Goal: Information Seeking & Learning: Check status

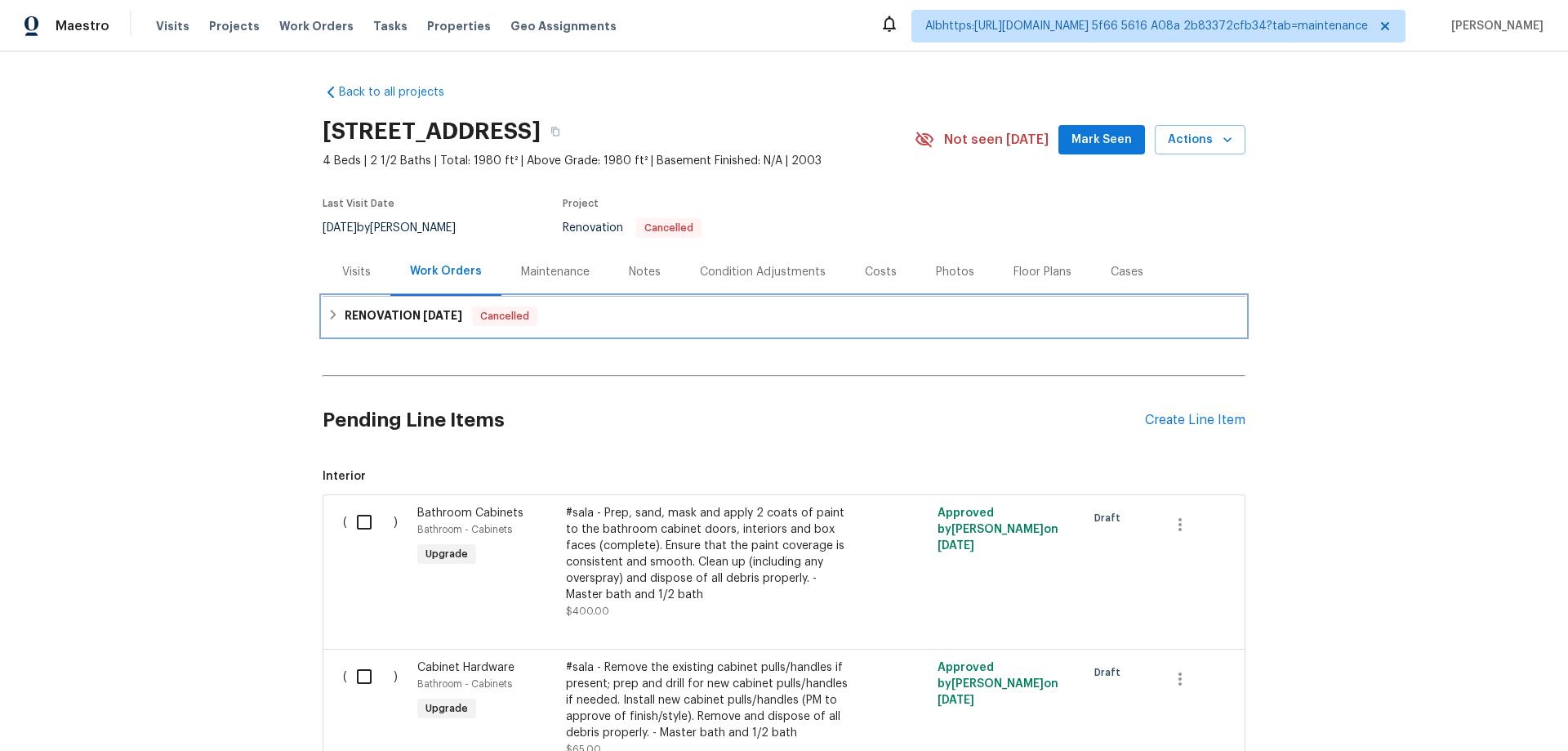
drag, startPoint x: 384, startPoint y: 318, endPoint x: 348, endPoint y: 322, distance: 36.2
click at [384, 318] on h6 "RENOVATION 9/22/25" at bounding box center [403, 316] width 118 height 20
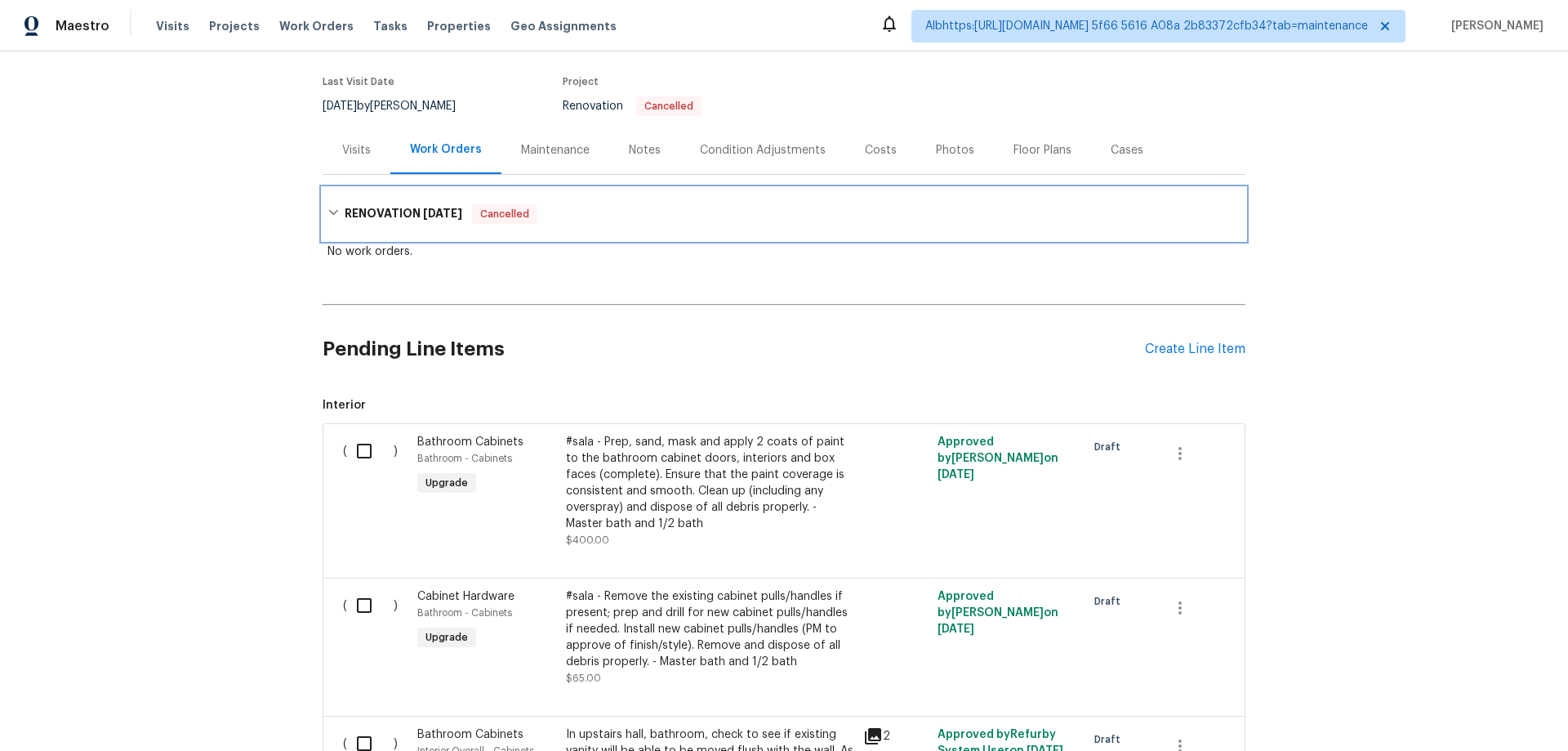
scroll to position [164, 0]
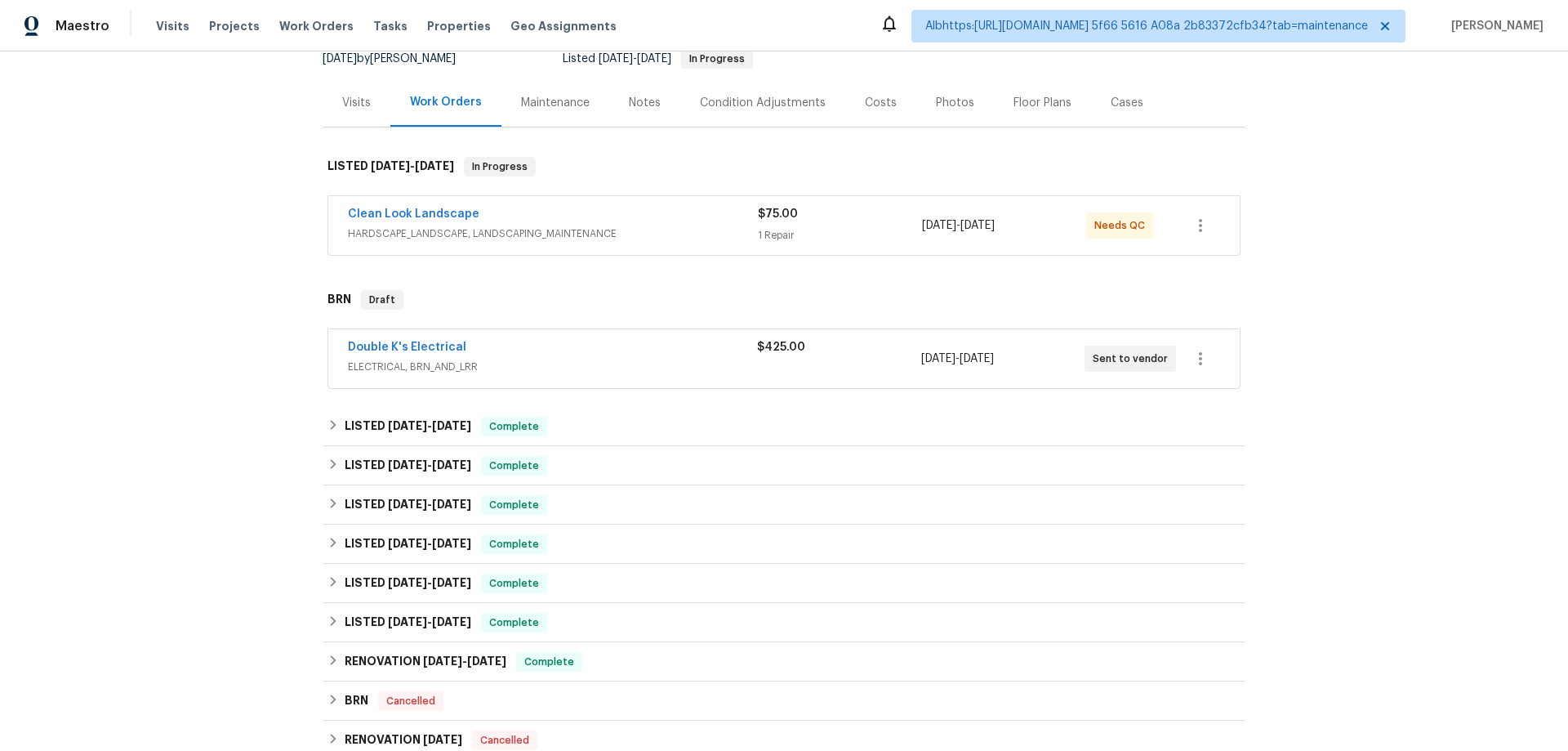
scroll to position [327, 0]
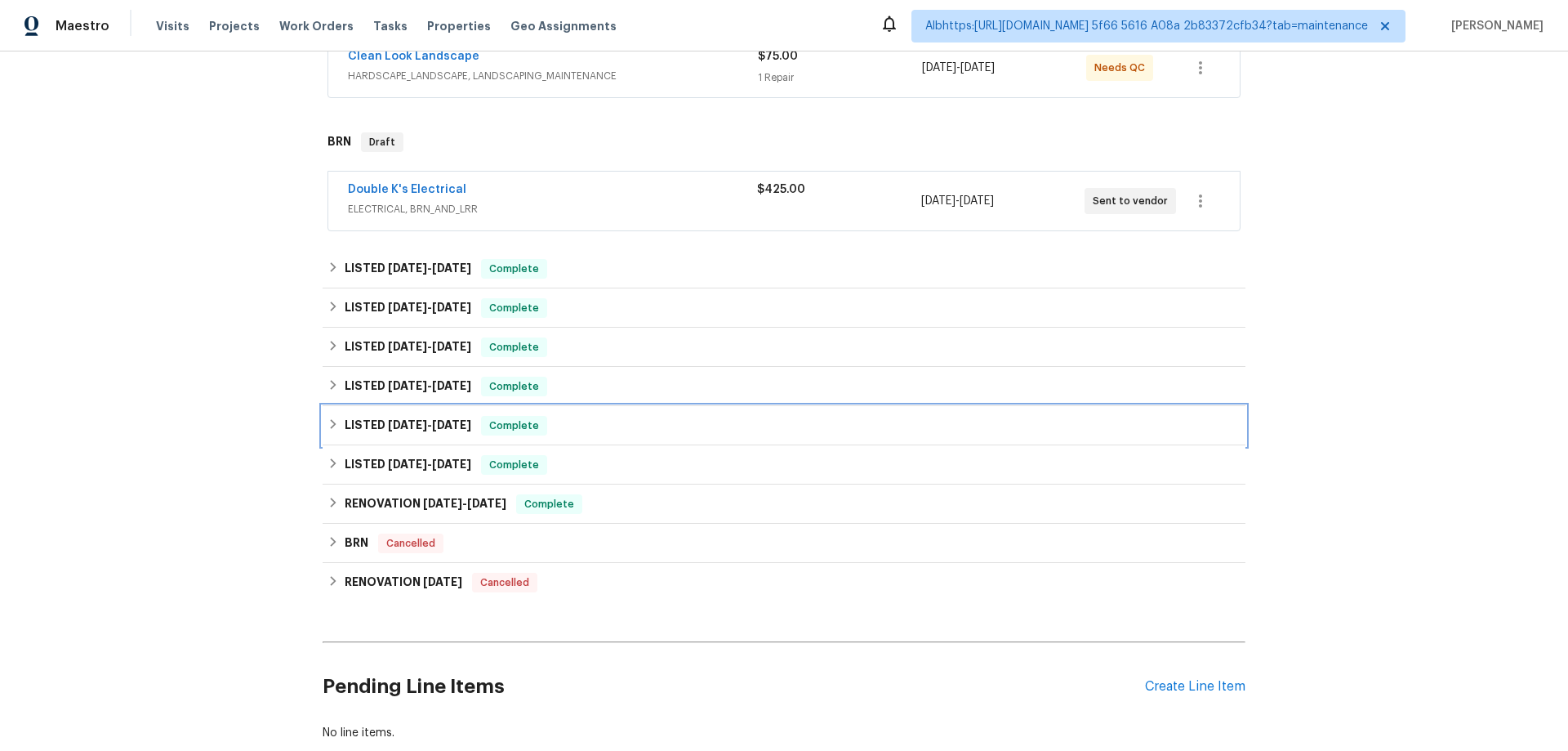
drag, startPoint x: 395, startPoint y: 422, endPoint x: 388, endPoint y: 400, distance: 23.1
click at [394, 421] on span "4/15/25" at bounding box center [408, 425] width 39 height 11
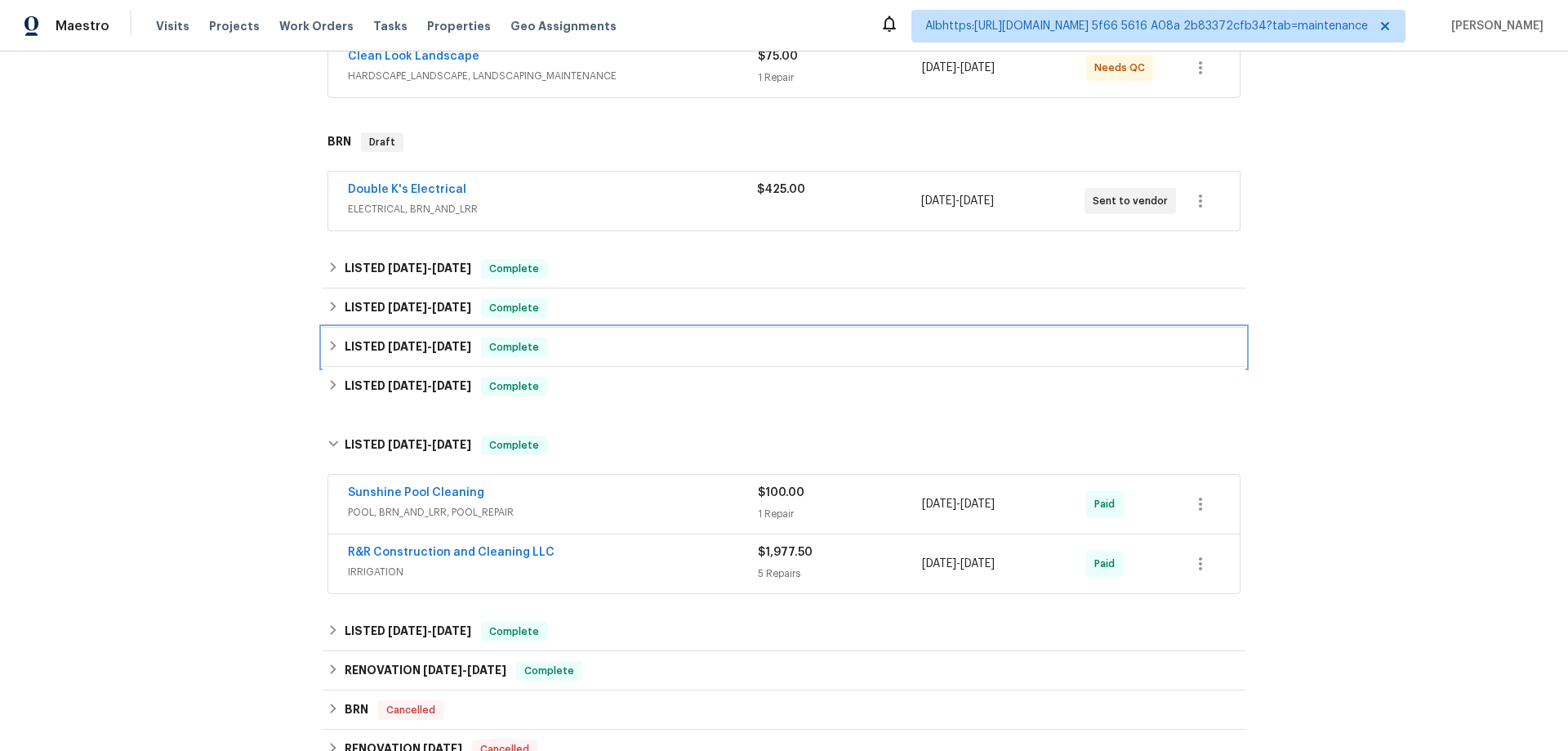
click at [385, 349] on h6 "LISTED 7/7/25 - 7/21/25" at bounding box center [408, 347] width 127 height 20
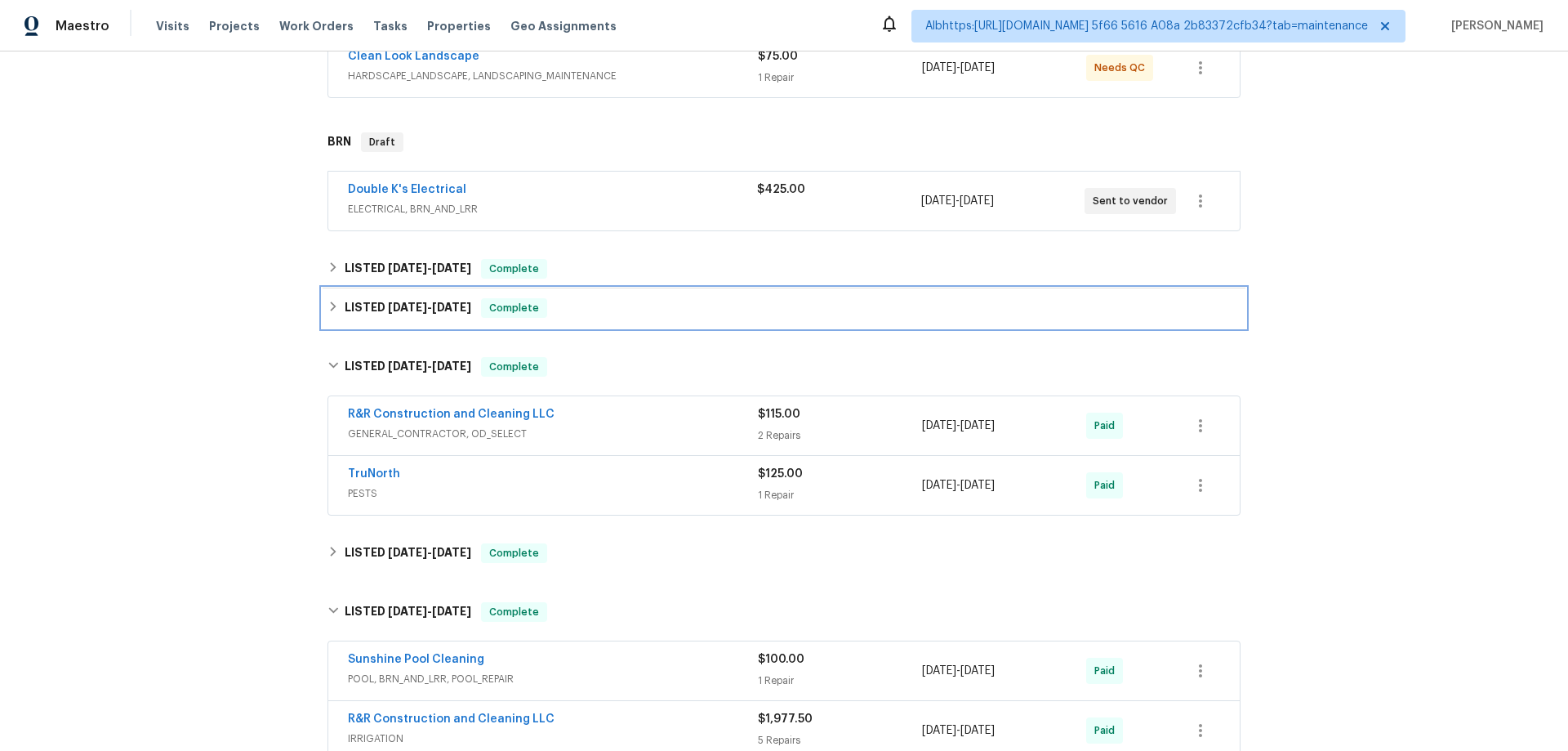
drag, startPoint x: 388, startPoint y: 324, endPoint x: 389, endPoint y: 308, distance: 16.0
click at [389, 321] on div "LISTED 8/4/25 - 8/15/25 Complete" at bounding box center [784, 308] width 923 height 39
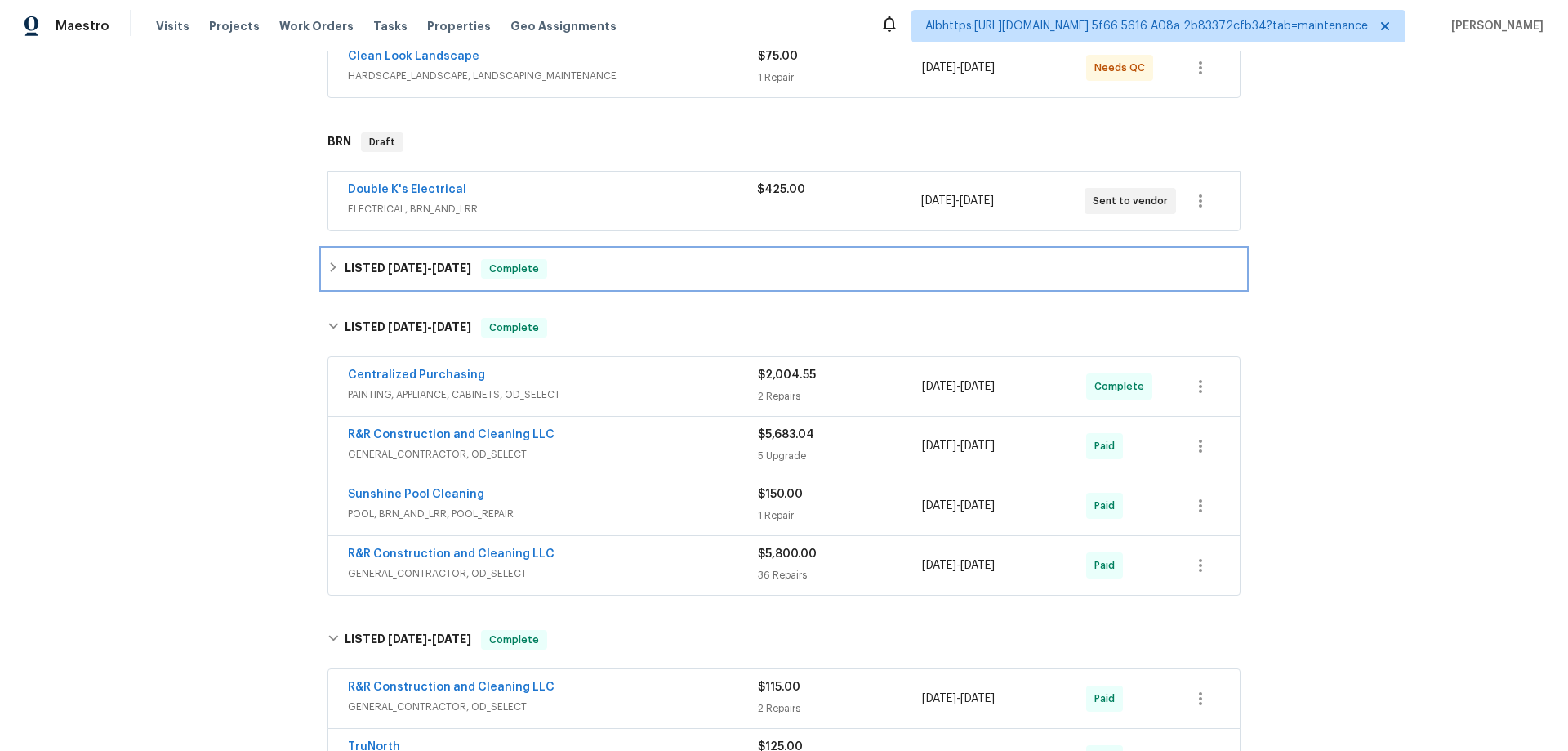
click at [391, 272] on span "9/11/25" at bounding box center [408, 268] width 39 height 11
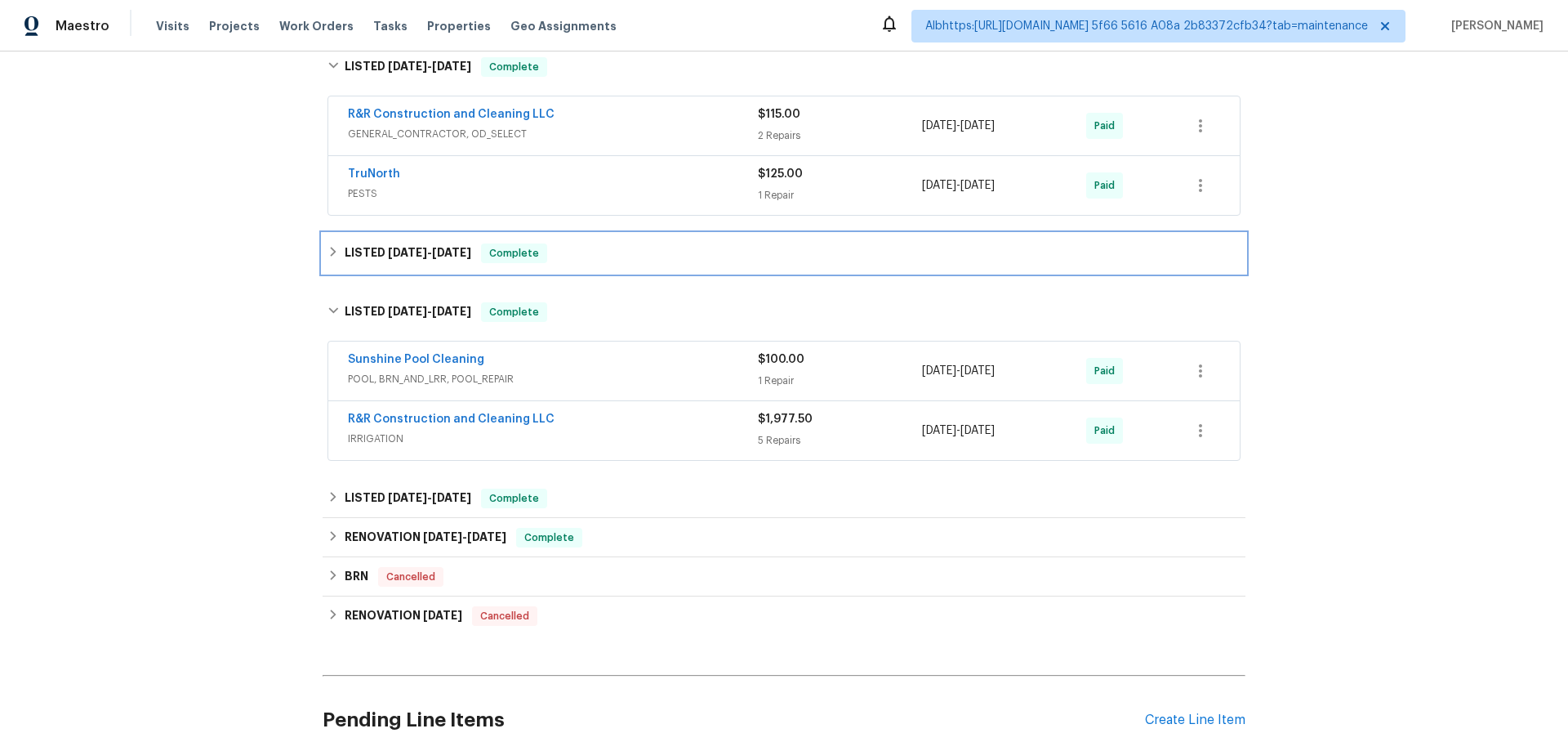
click at [400, 252] on span "6/26/25" at bounding box center [408, 252] width 39 height 11
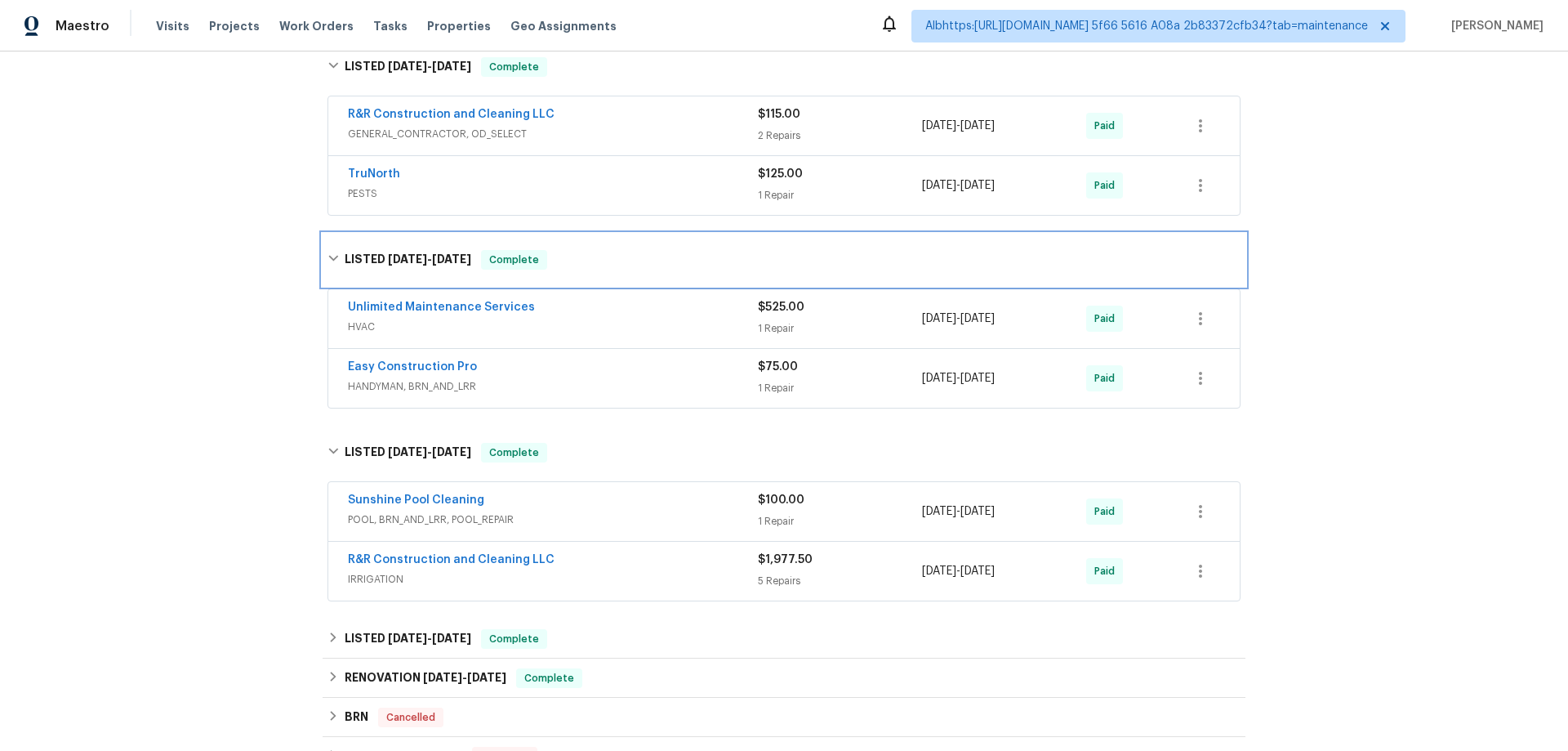
scroll to position [1225, 0]
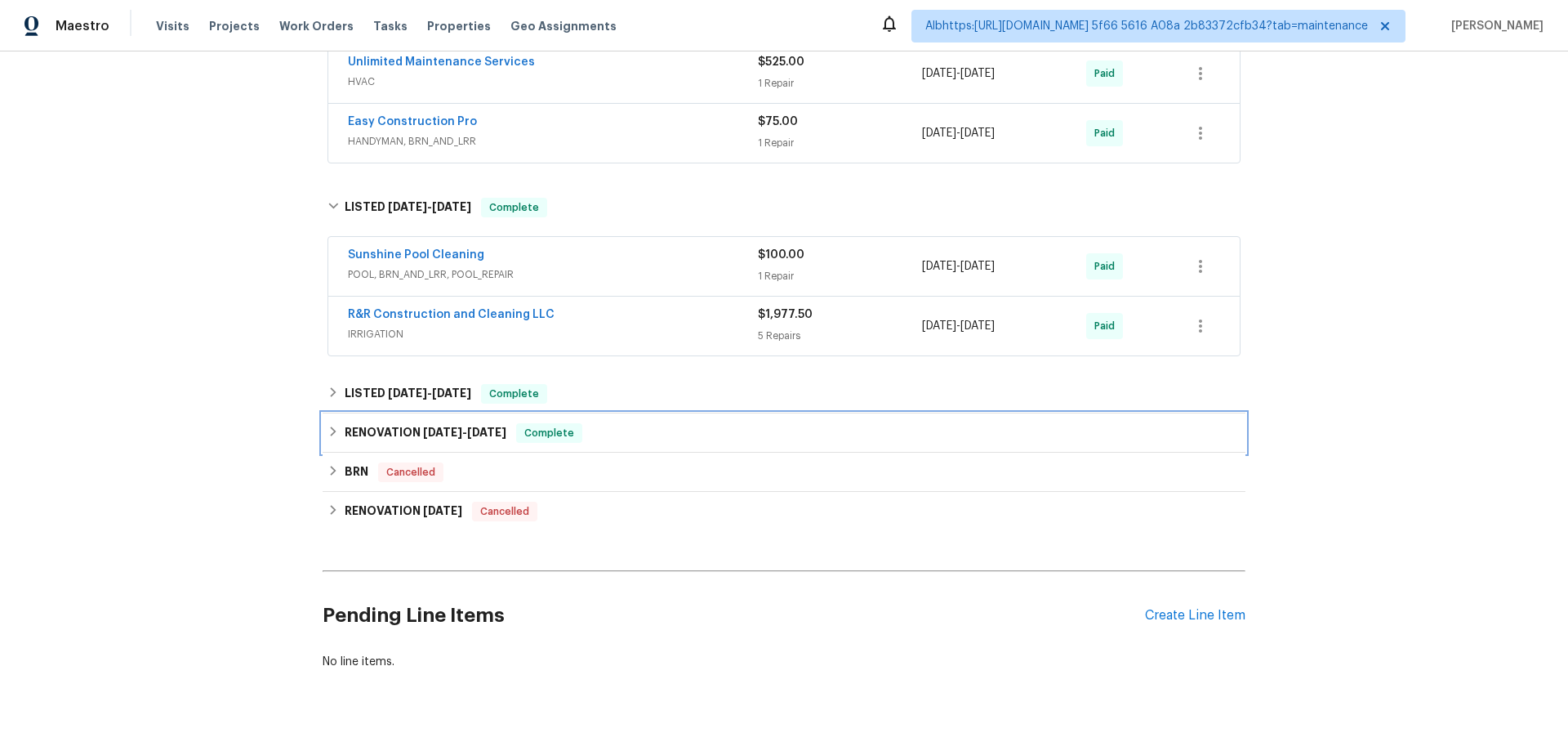
drag, startPoint x: 376, startPoint y: 431, endPoint x: 384, endPoint y: 386, distance: 45.7
click at [377, 428] on h6 "RENOVATION 12/2/24 - 12/13/24" at bounding box center [426, 432] width 162 height 20
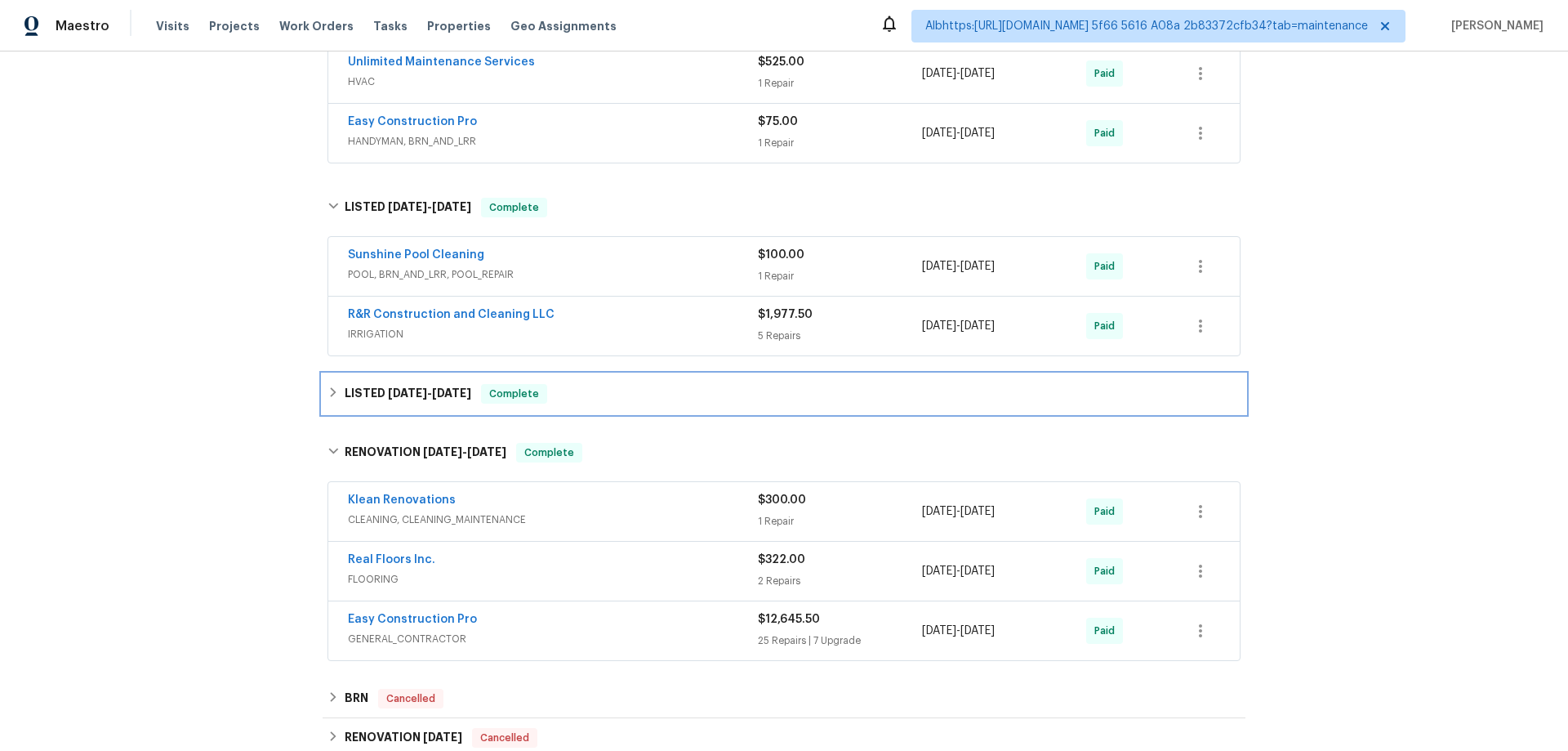
click at [384, 386] on h6 "LISTED 3/11/25 - 3/14/25" at bounding box center [408, 393] width 127 height 20
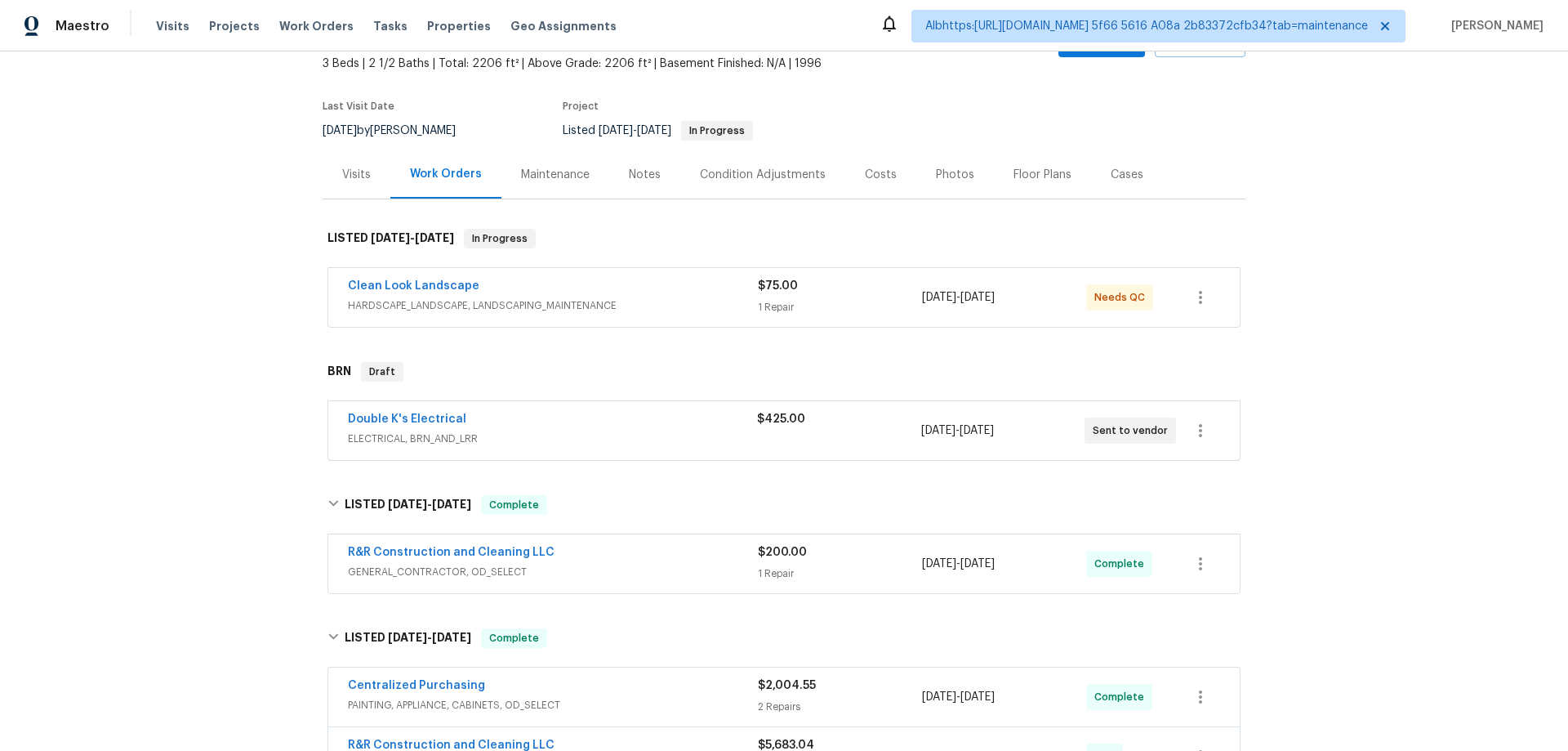
scroll to position [0, 0]
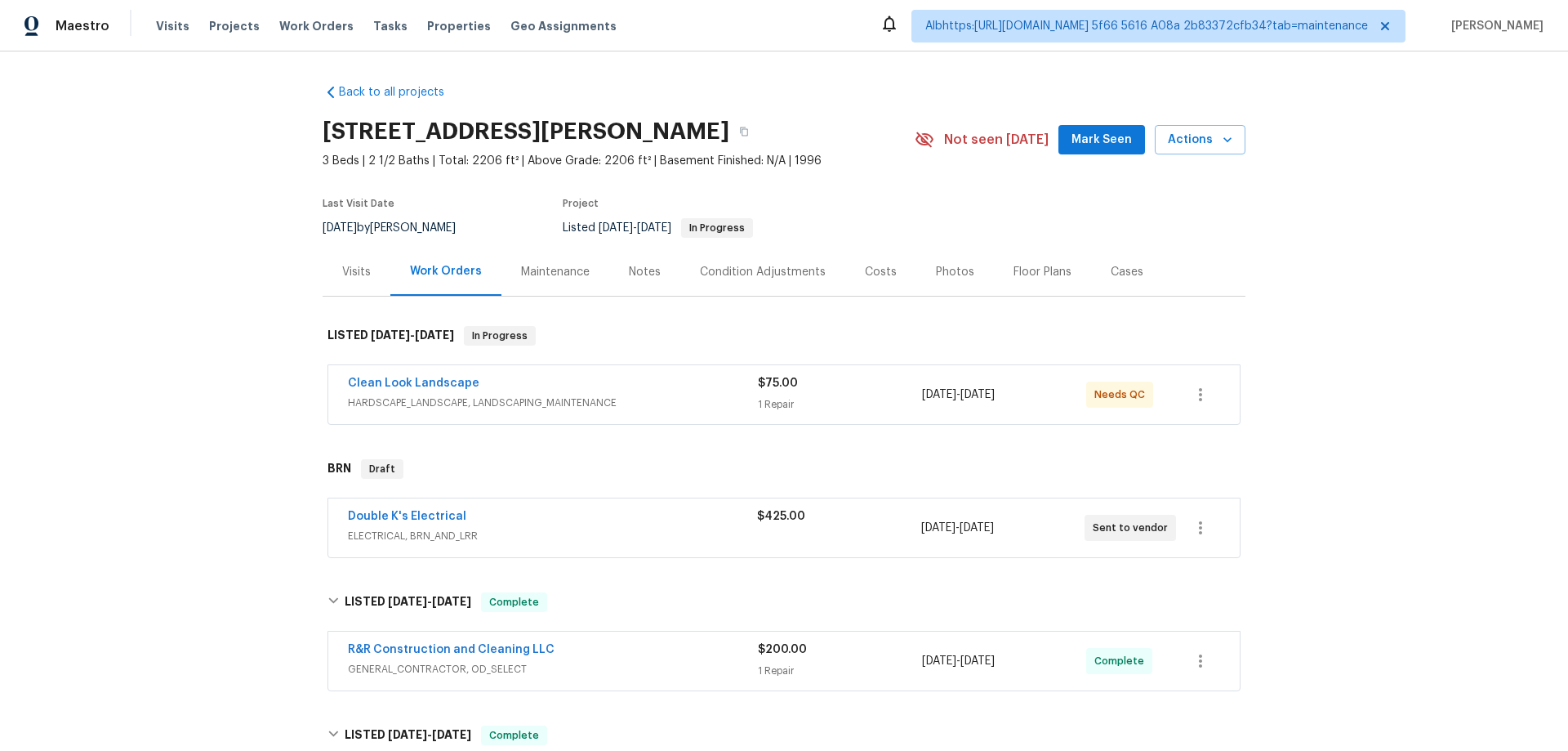
click at [242, 421] on div "Back to all projects 148 Harwood Cir, Kissimmee, FL 34744 3 Beds | 2 1/2 Baths …" at bounding box center [784, 401] width 1568 height 699
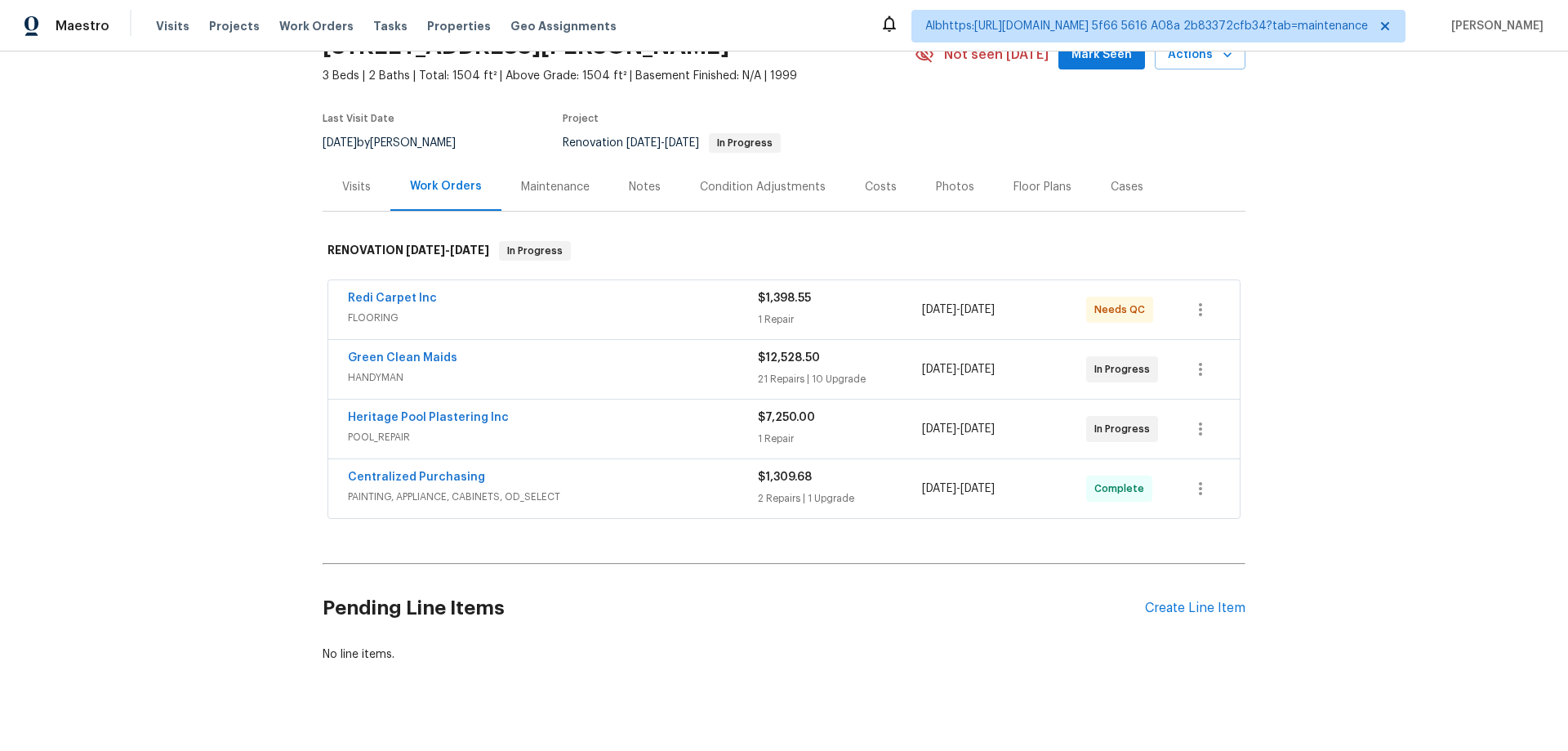
scroll to position [120, 0]
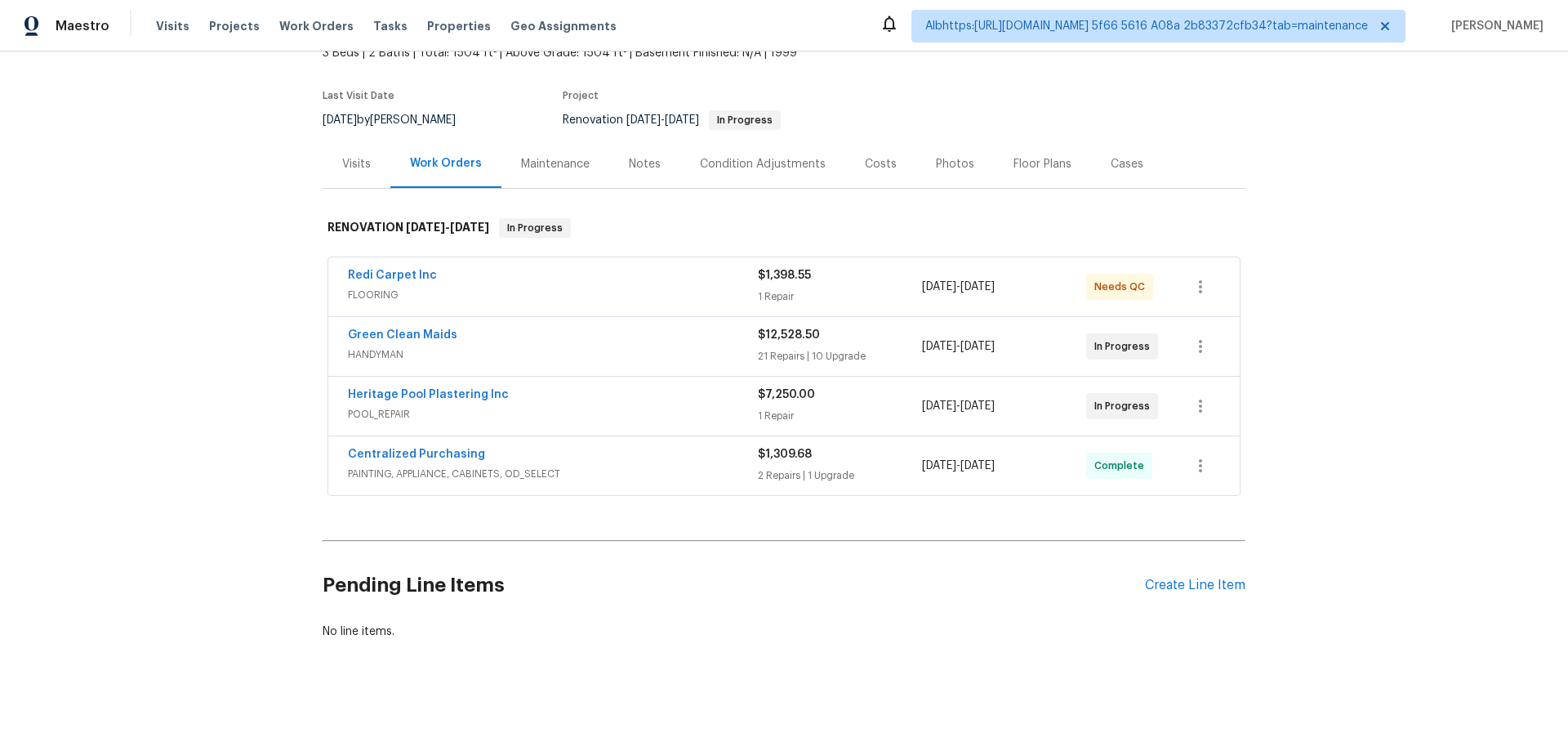
click at [159, 359] on div "Back to all projects 2753 Saigon Dr, Henderson, NV 89052 3 Beds | 2 Baths | Tot…" at bounding box center [784, 401] width 1568 height 699
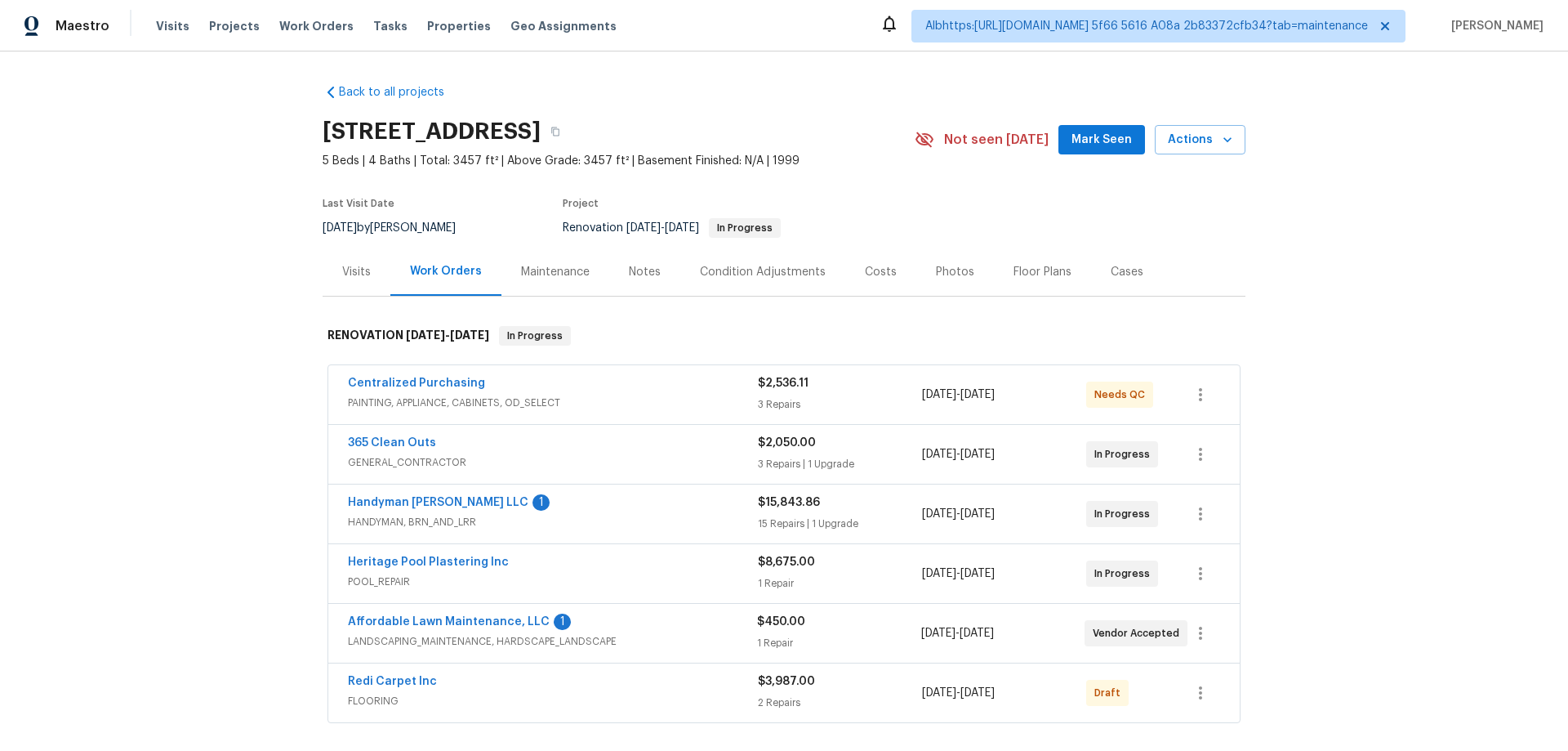
scroll to position [240, 0]
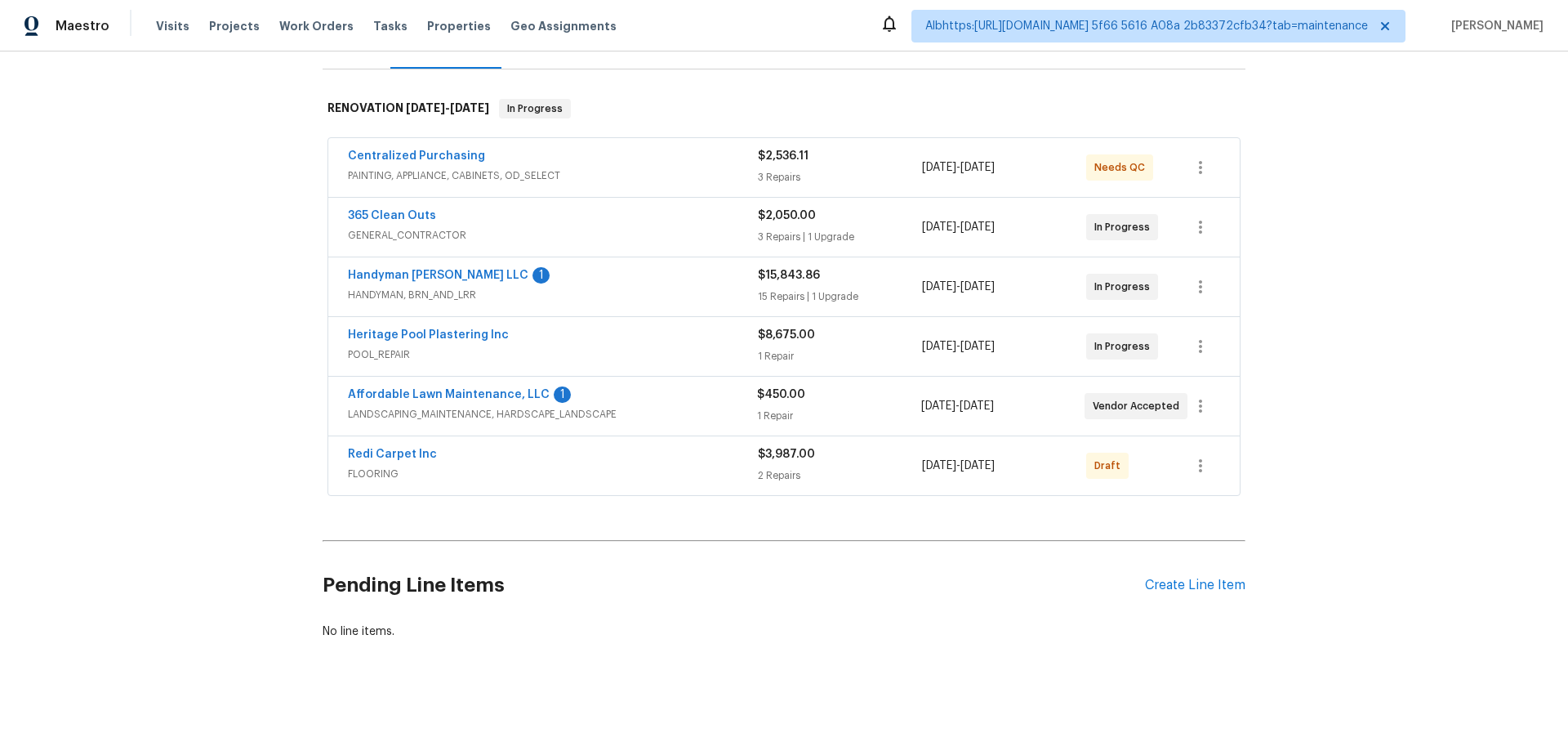
click at [196, 361] on div "Back to all projects 6929 Cedar Basin Ave, Las Vegas, NV 89142 5 Beds | 4 Baths…" at bounding box center [784, 401] width 1568 height 699
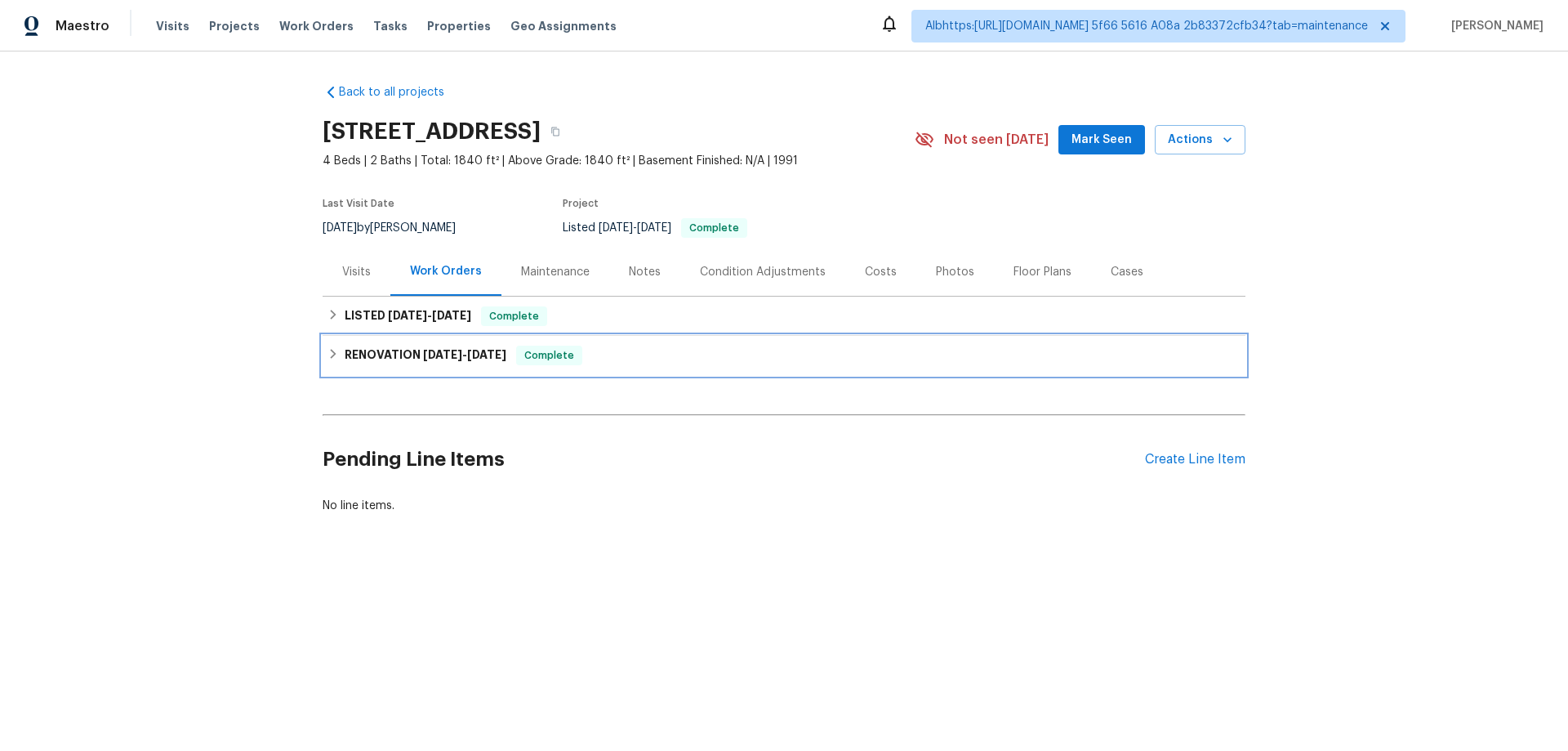
drag, startPoint x: 395, startPoint y: 353, endPoint x: 371, endPoint y: 325, distance: 36.9
click at [394, 351] on h6 "RENOVATION 8/7/25 - 8/28/25" at bounding box center [426, 355] width 162 height 20
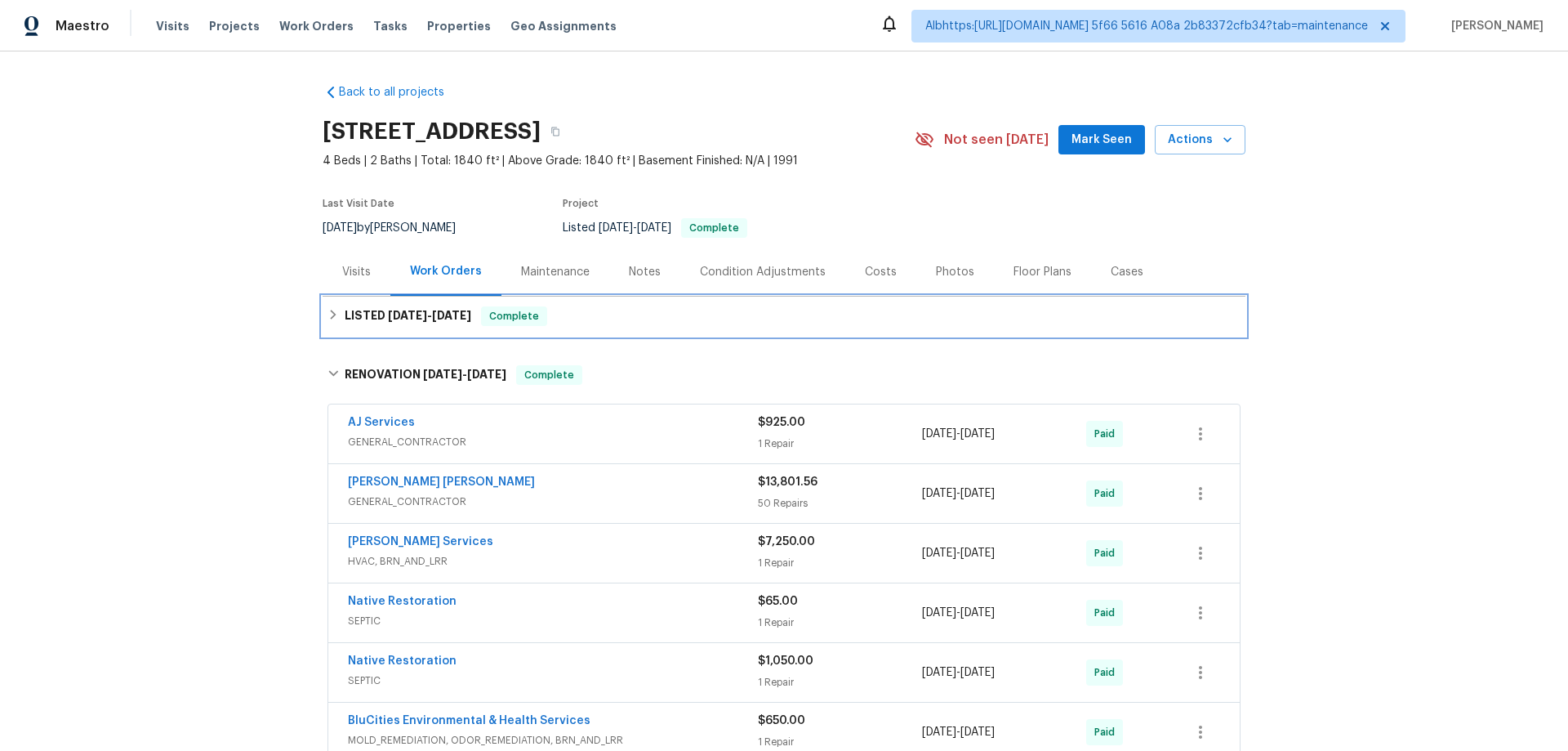
drag, startPoint x: 371, startPoint y: 324, endPoint x: 221, endPoint y: 352, distance: 152.6
click at [370, 323] on h6 "LISTED 9/17/25 - 9/19/25" at bounding box center [408, 316] width 127 height 20
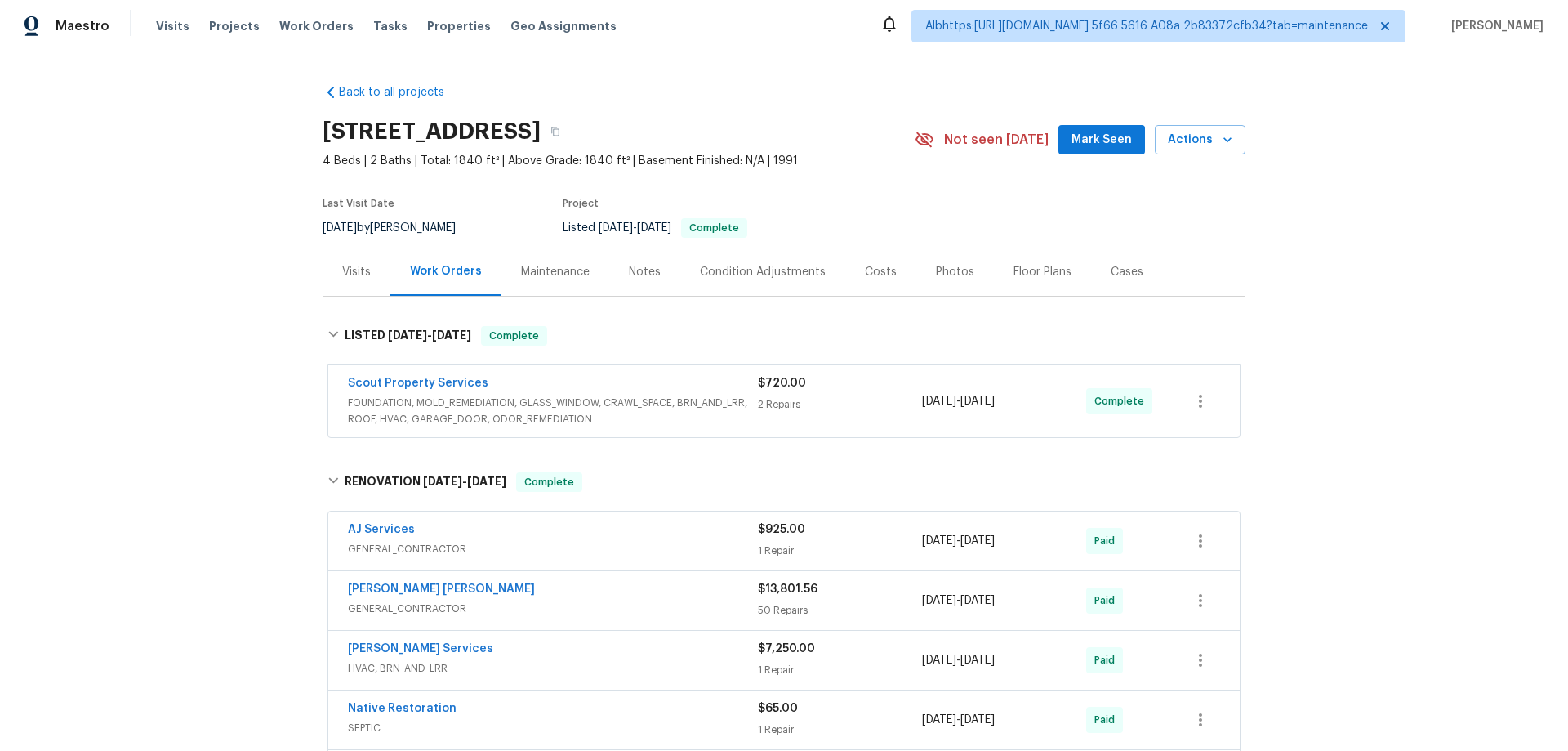
click at [205, 376] on div "Back to all projects 4039 Caney Creek Ln, Chapel Hill, TN 37034 4 Beds | 2 Bath…" at bounding box center [784, 401] width 1568 height 699
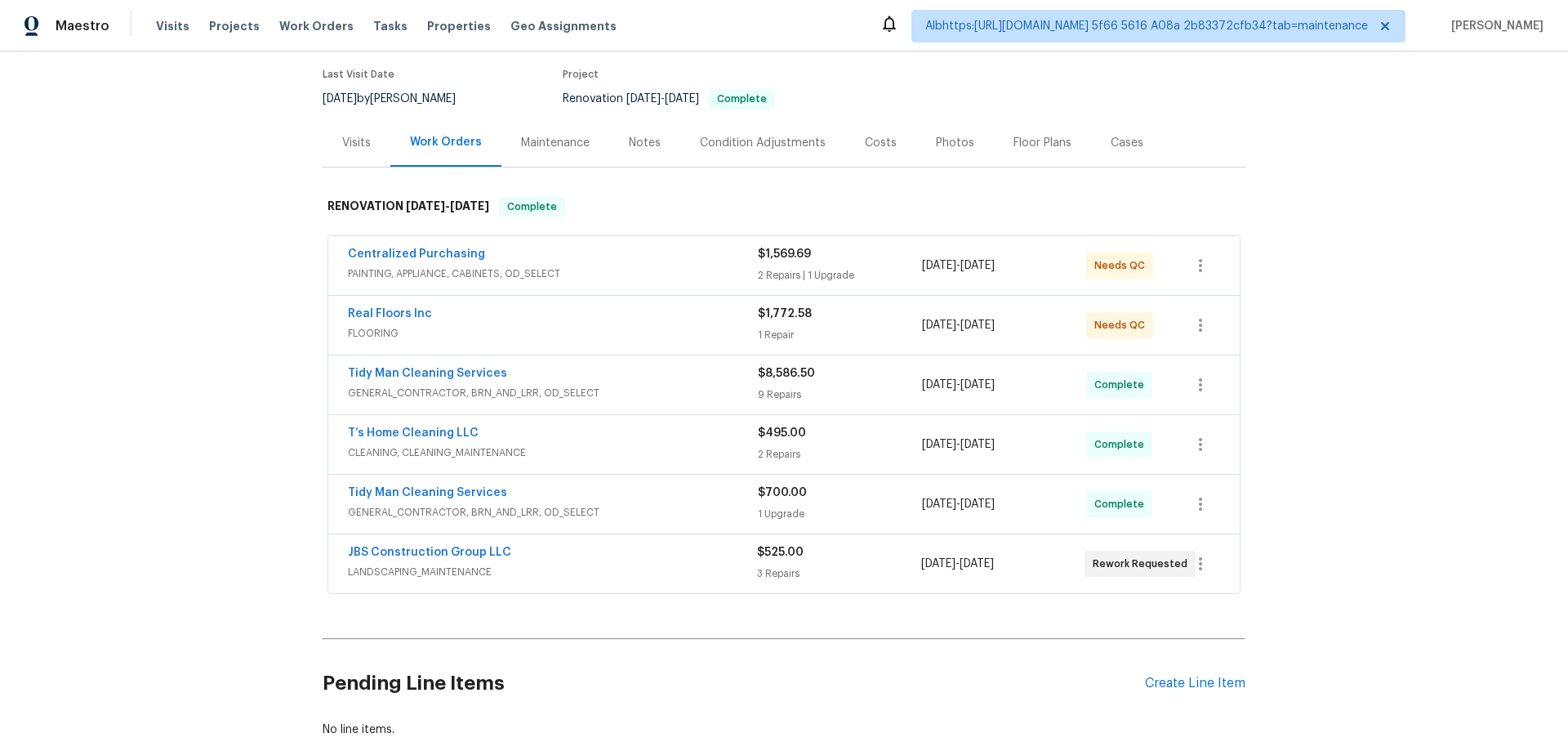
scroll to position [240, 0]
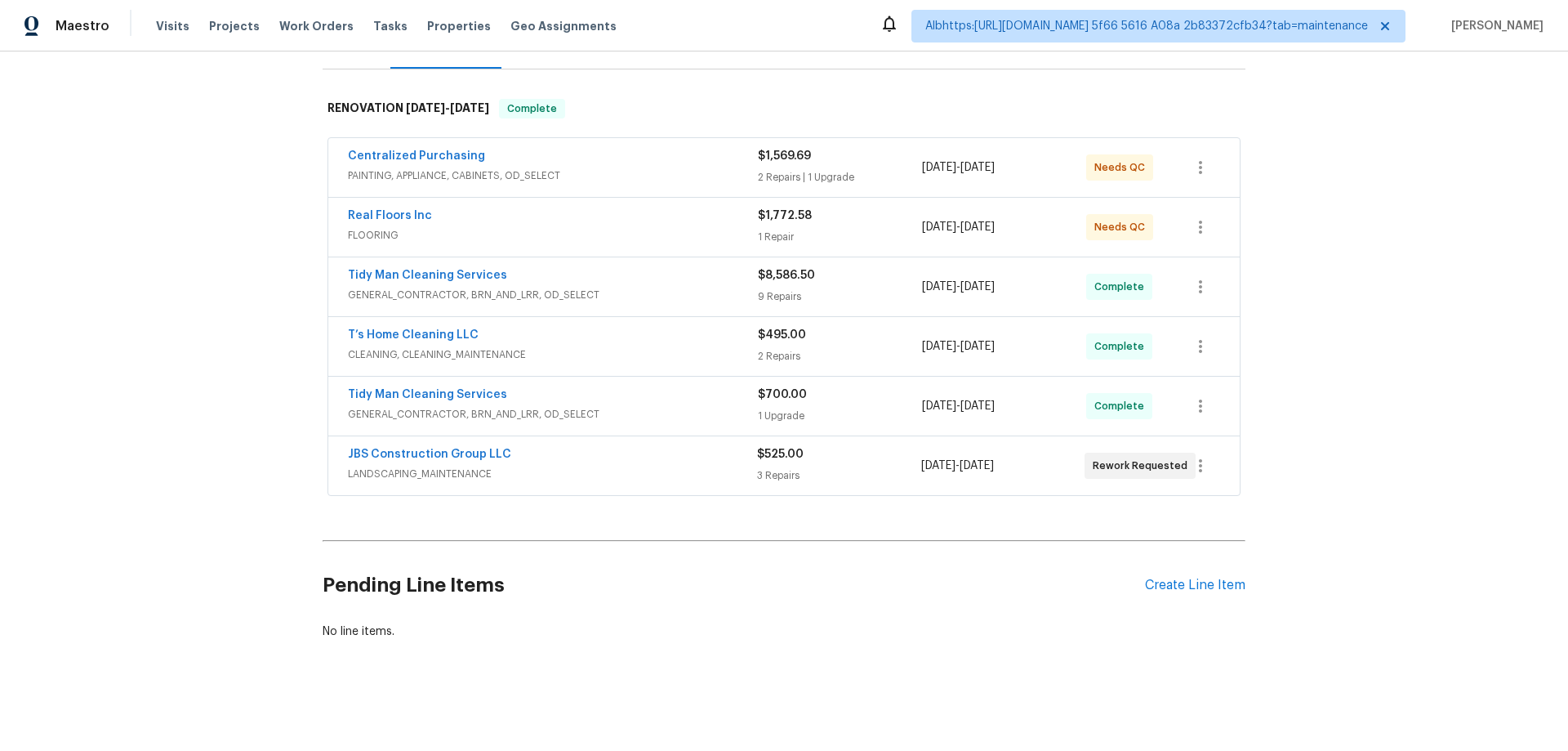
click at [229, 399] on div "Back to all projects 126 Blue Springs Way, Simpsonville, SC 29680 4 Beds | 2 1/…" at bounding box center [784, 401] width 1568 height 699
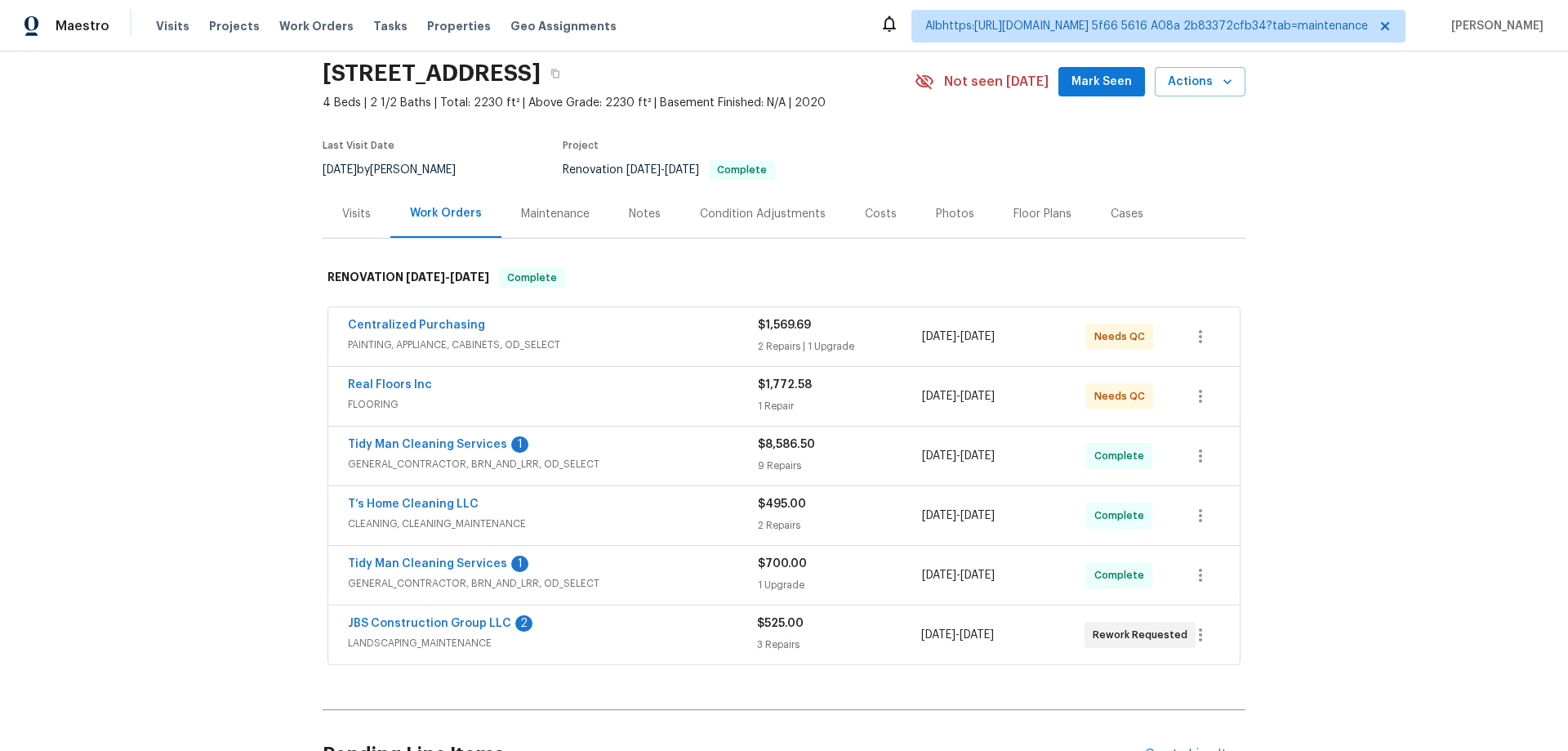
scroll to position [0, 0]
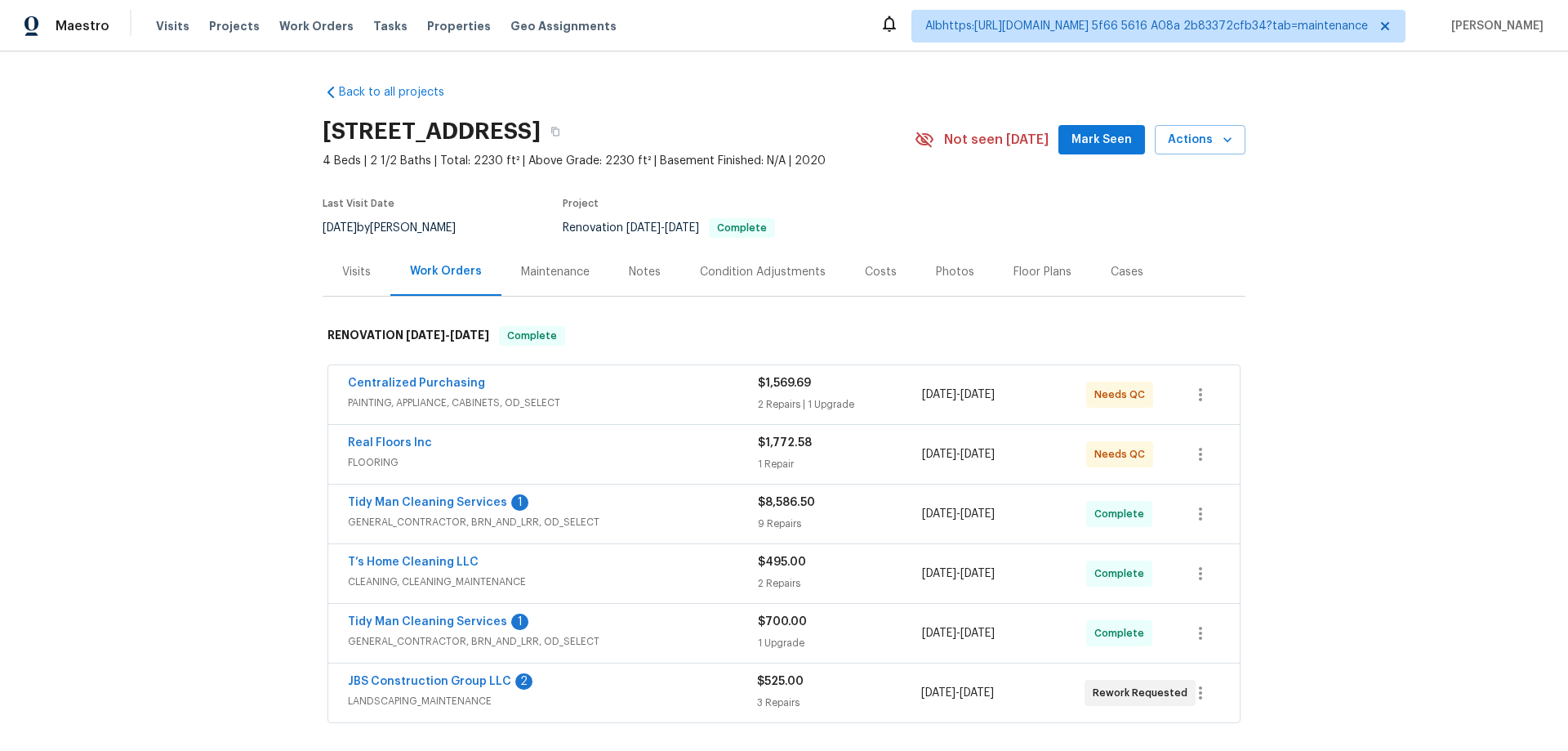
click at [221, 301] on div "Back to all projects 126 Blue Springs Way, Simpsonville, SC 29680 4 Beds | 2 1/…" at bounding box center [784, 401] width 1568 height 699
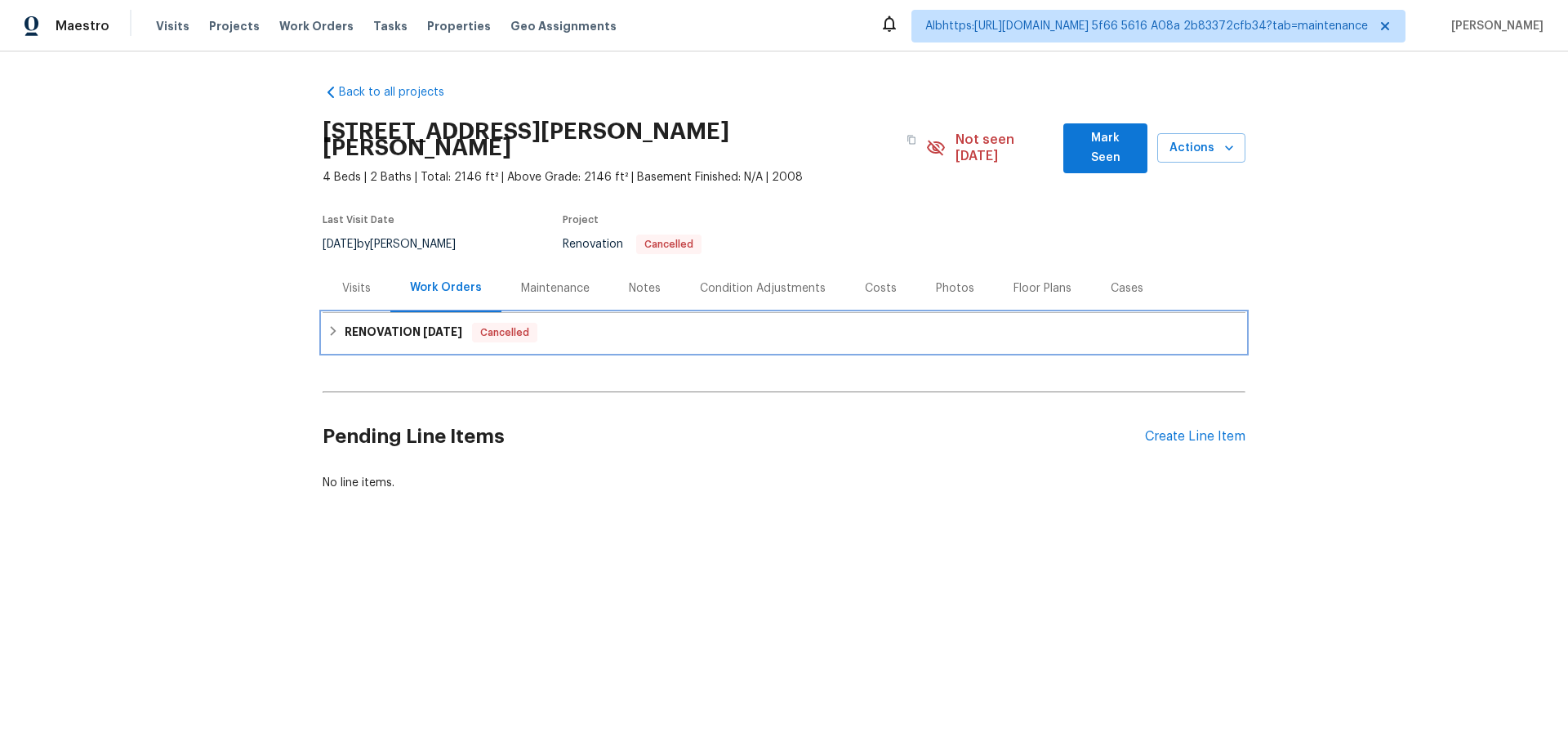
click at [372, 328] on div "RENOVATION [DATE] Cancelled" at bounding box center [784, 333] width 923 height 39
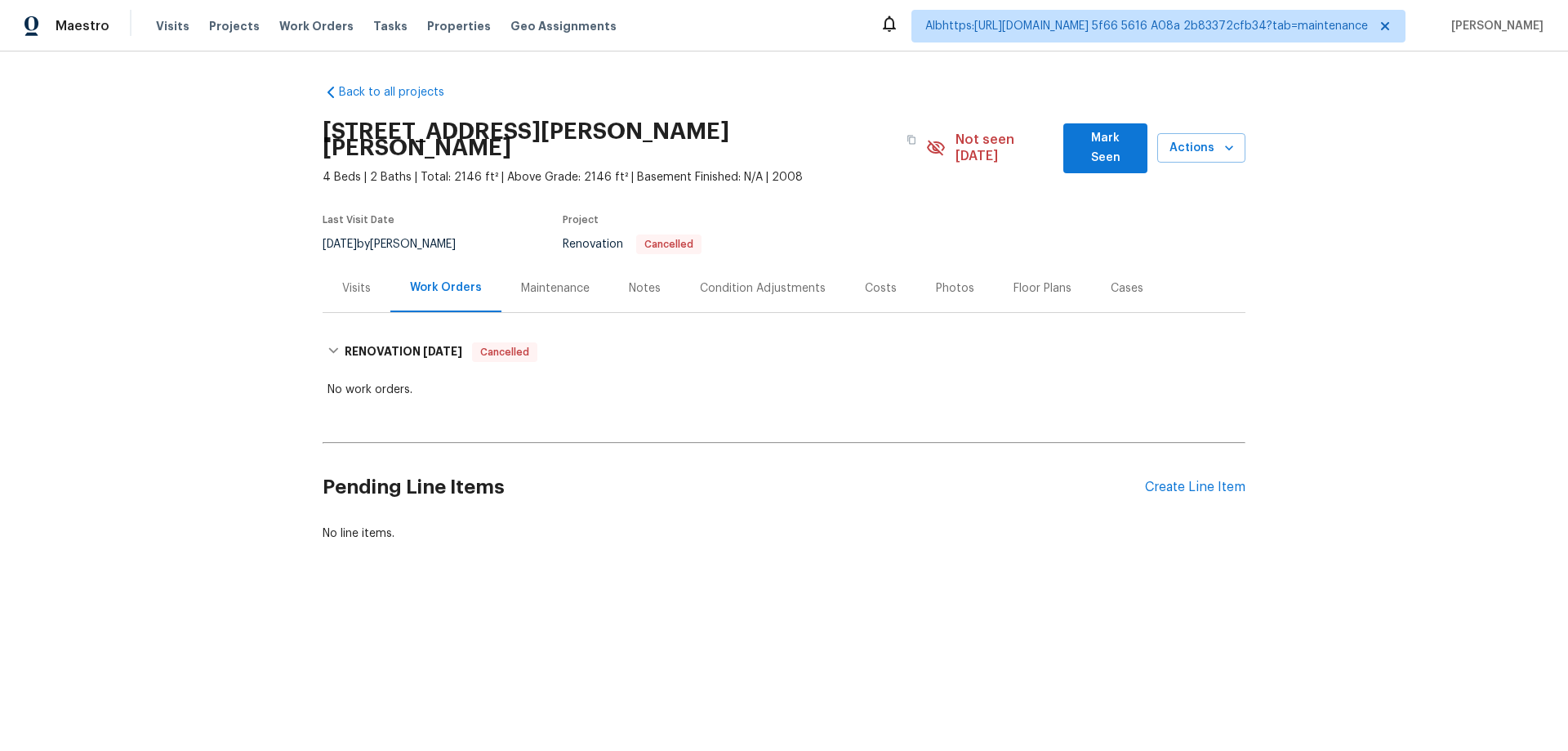
click at [191, 372] on div "Back to all projects [STREET_ADDRESS][PERSON_NAME][PERSON_NAME][PERSON_NAME] 4 …" at bounding box center [784, 352] width 1568 height 602
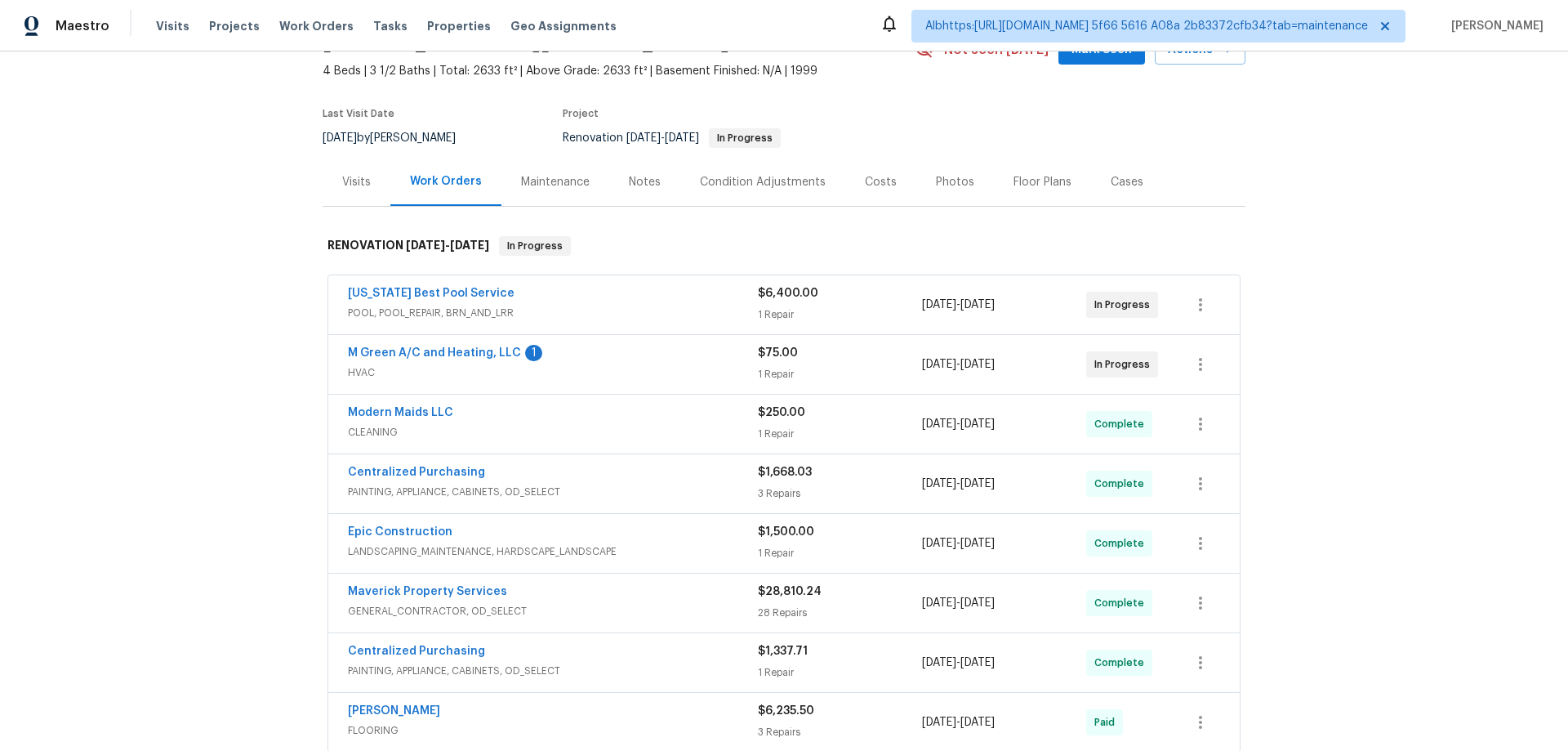
scroll to position [358, 0]
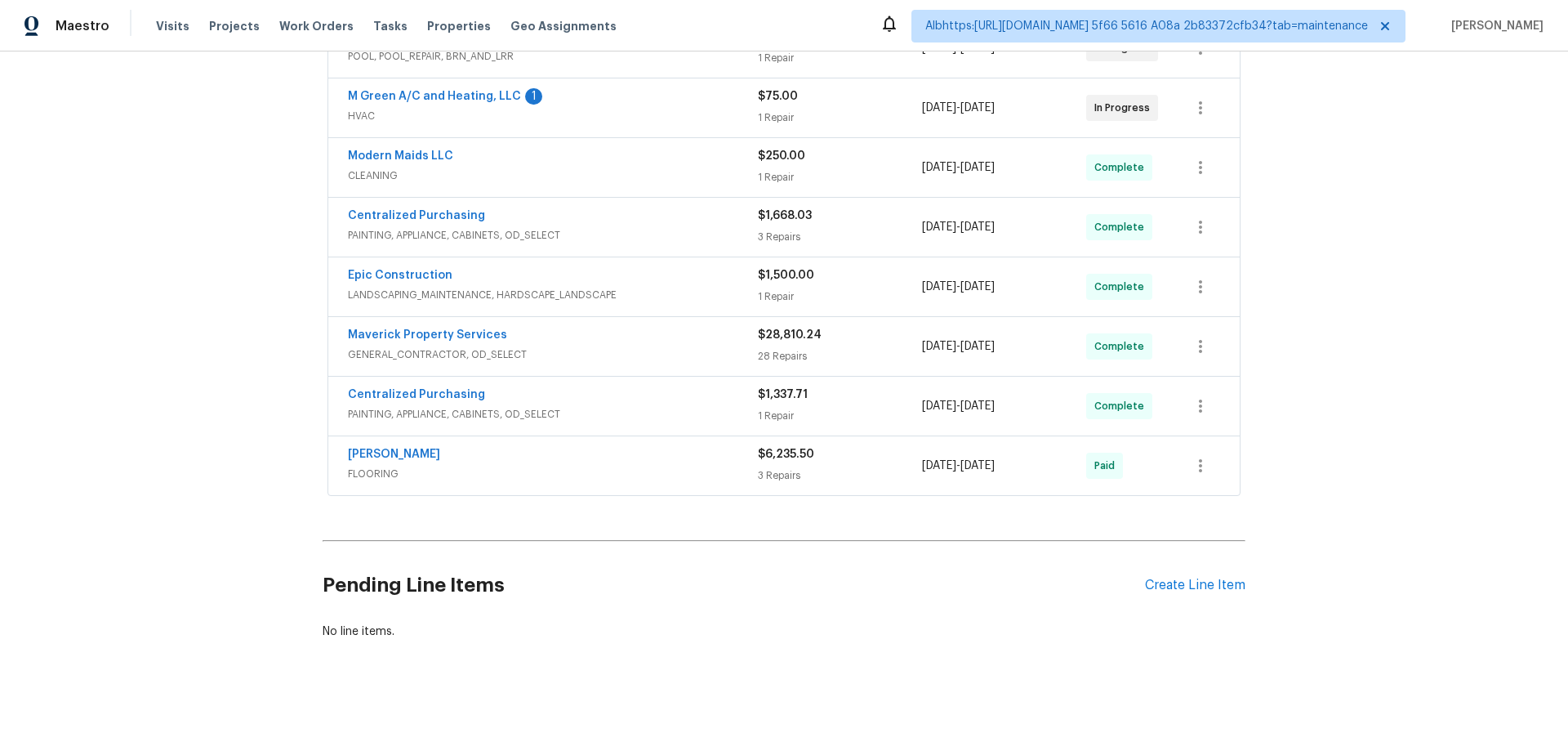
click at [286, 336] on div "Back to all projects 8801 Falcon Crest Dr, McKinney, TX 75072 4 Beds | 3 1/2 Ba…" at bounding box center [784, 401] width 1568 height 699
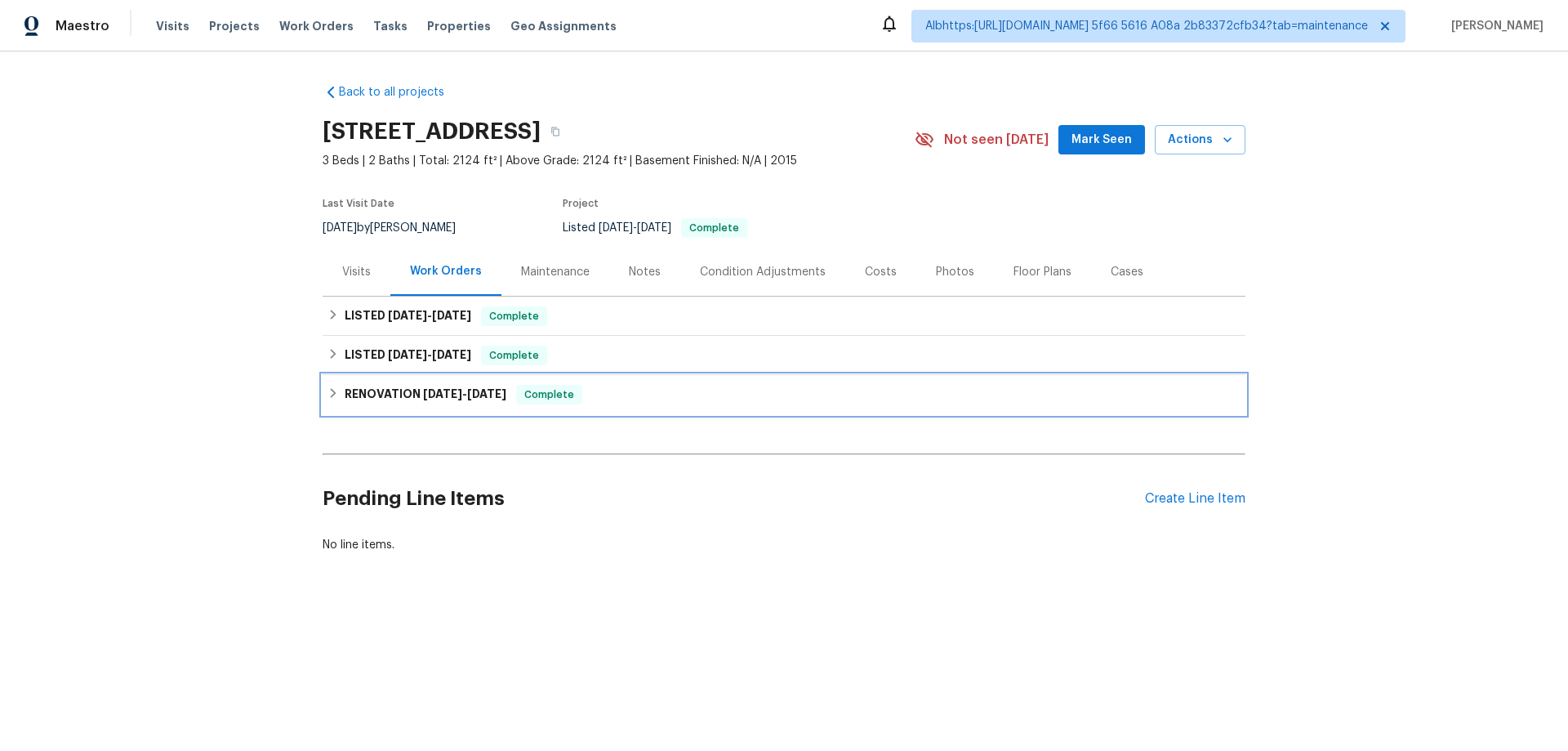
drag, startPoint x: 382, startPoint y: 398, endPoint x: 390, endPoint y: 361, distance: 37.9
click at [382, 391] on h6 "RENOVATION [DATE] - [DATE]" at bounding box center [426, 394] width 162 height 20
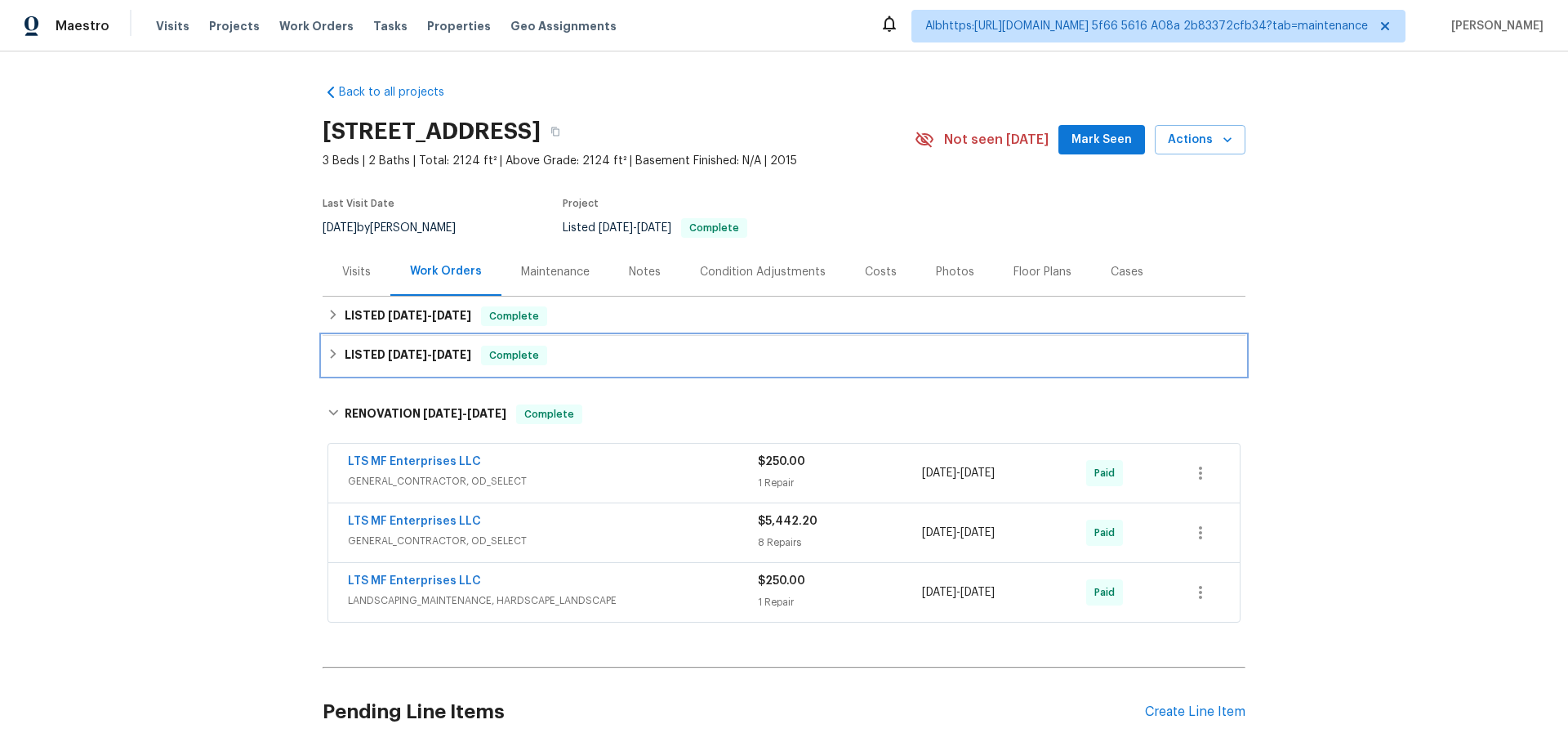
click at [396, 351] on span "[DATE]" at bounding box center [408, 354] width 39 height 11
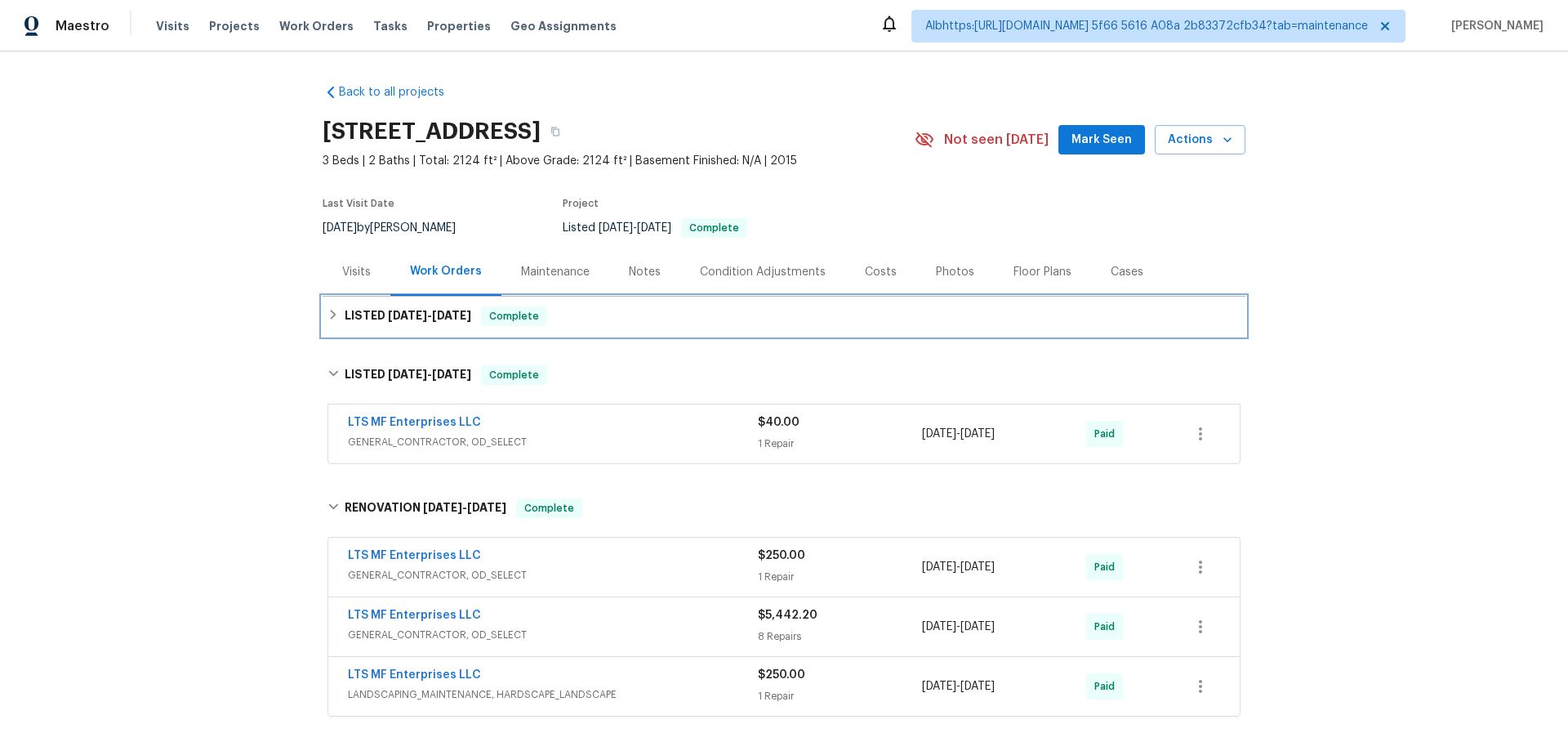
click at [397, 305] on div "LISTED [DATE] - [DATE] Complete" at bounding box center [784, 316] width 923 height 39
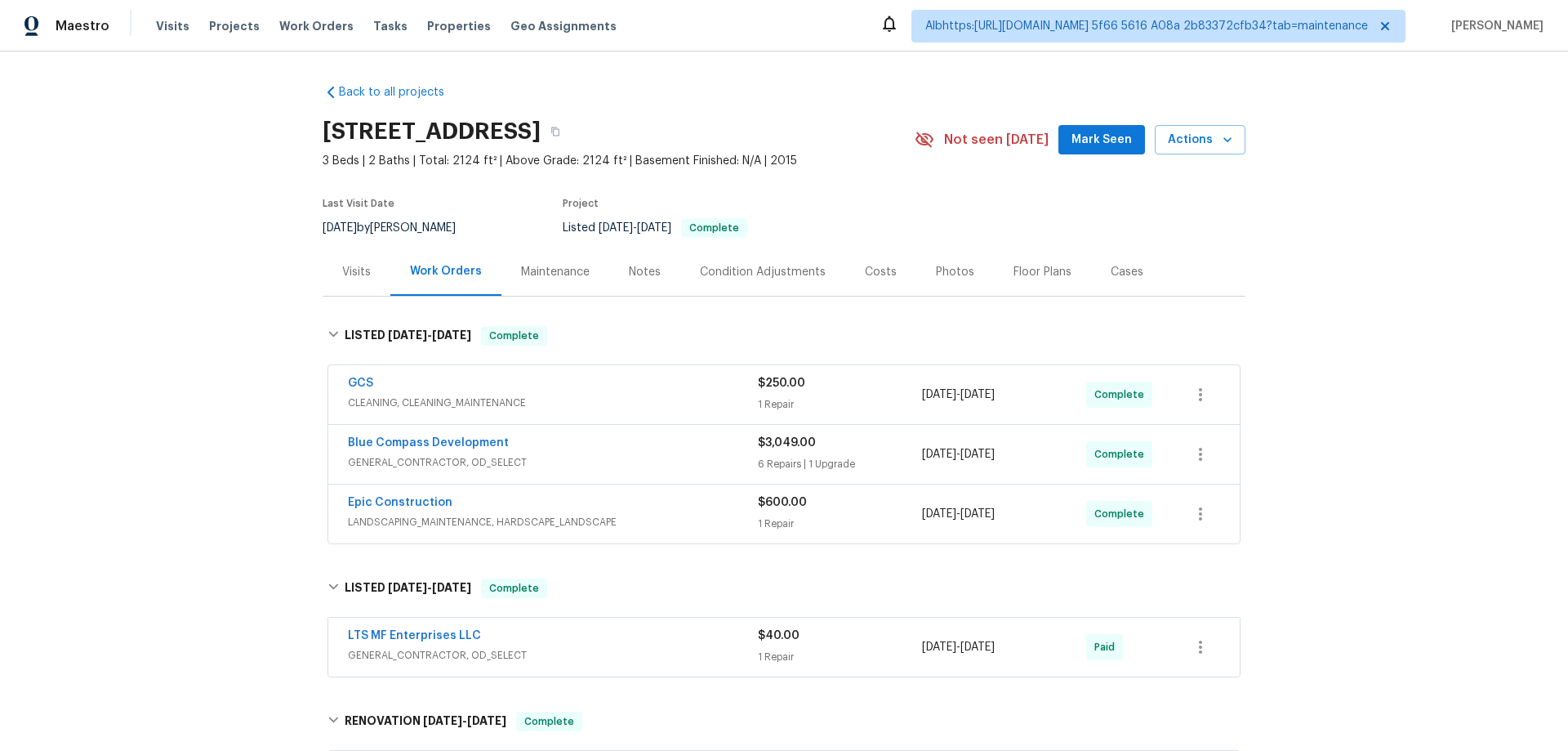
click at [255, 383] on div "Back to all projects [STREET_ADDRESS] 3 Beds | 2 Baths | Total: 2124 ft² | Abov…" at bounding box center [784, 401] width 1568 height 699
click at [245, 377] on div "Back to all projects [STREET_ADDRESS] 3 Beds | 2 Baths | Total: 2124 ft² | Abov…" at bounding box center [784, 401] width 1568 height 699
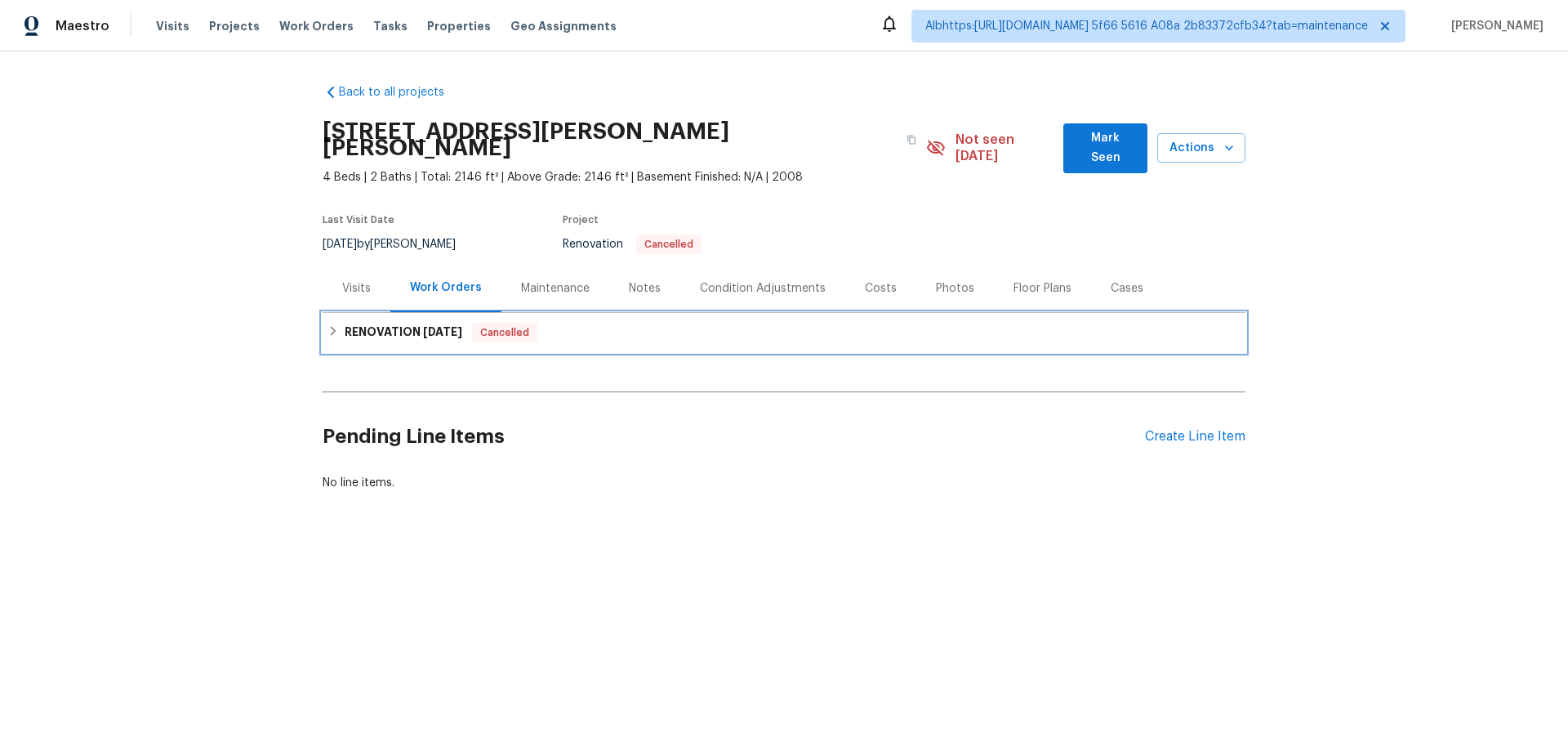
drag, startPoint x: 390, startPoint y: 324, endPoint x: 258, endPoint y: 208, distance: 175.7
click at [386, 322] on h6 "RENOVATION 9/17/25" at bounding box center [403, 332] width 118 height 20
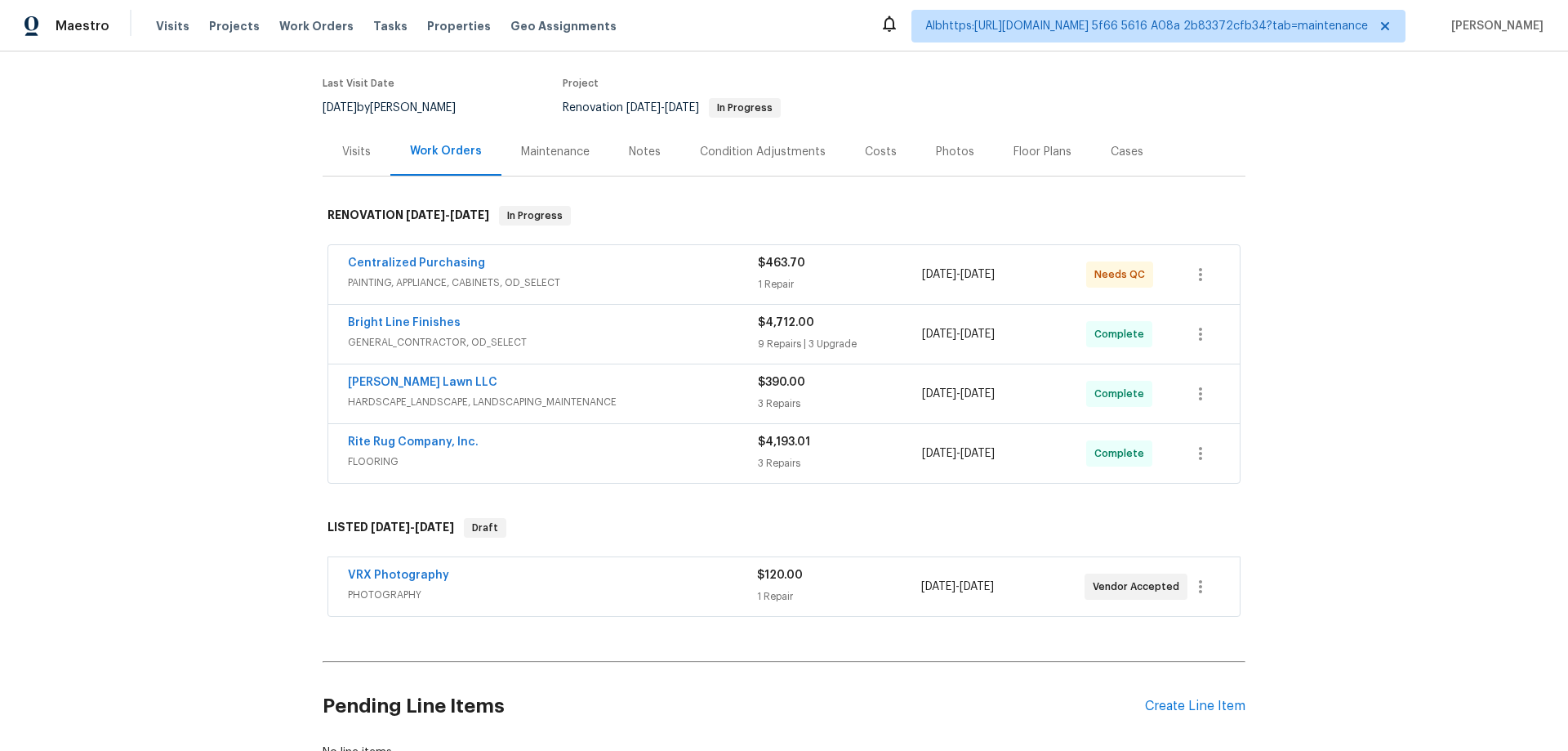
scroll to position [253, 0]
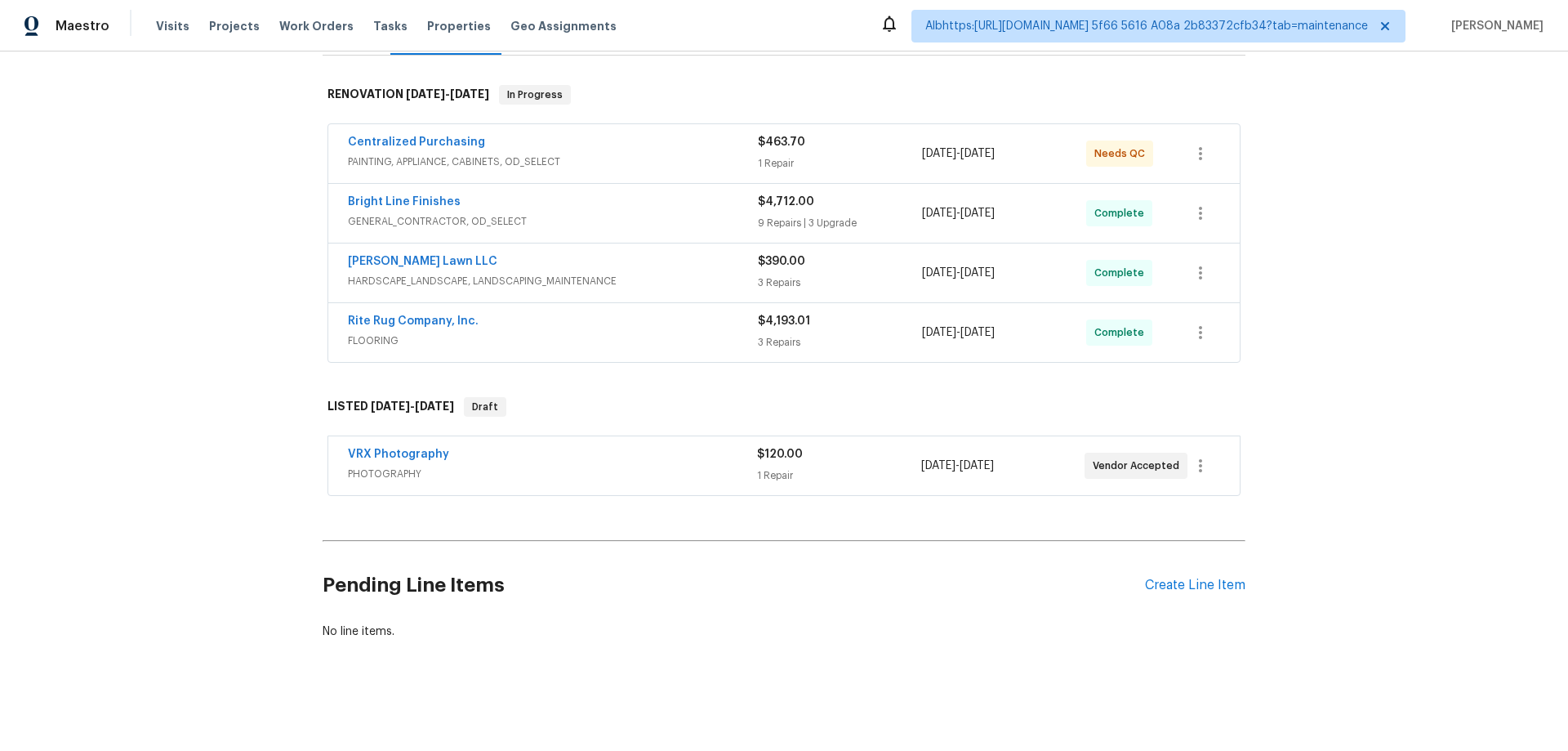
click at [204, 441] on div "Back to all projects [STREET_ADDRESS] 3 Beds | 2 Baths | Total: 1227 ft² | Abov…" at bounding box center [784, 401] width 1568 height 699
drag, startPoint x: 25, startPoint y: 415, endPoint x: 35, endPoint y: 407, distance: 12.8
click at [35, 408] on div "Back to all projects [STREET_ADDRESS] 3 Beds | 2 Baths | Total: 1227 ft² | Abov…" at bounding box center [784, 401] width 1568 height 699
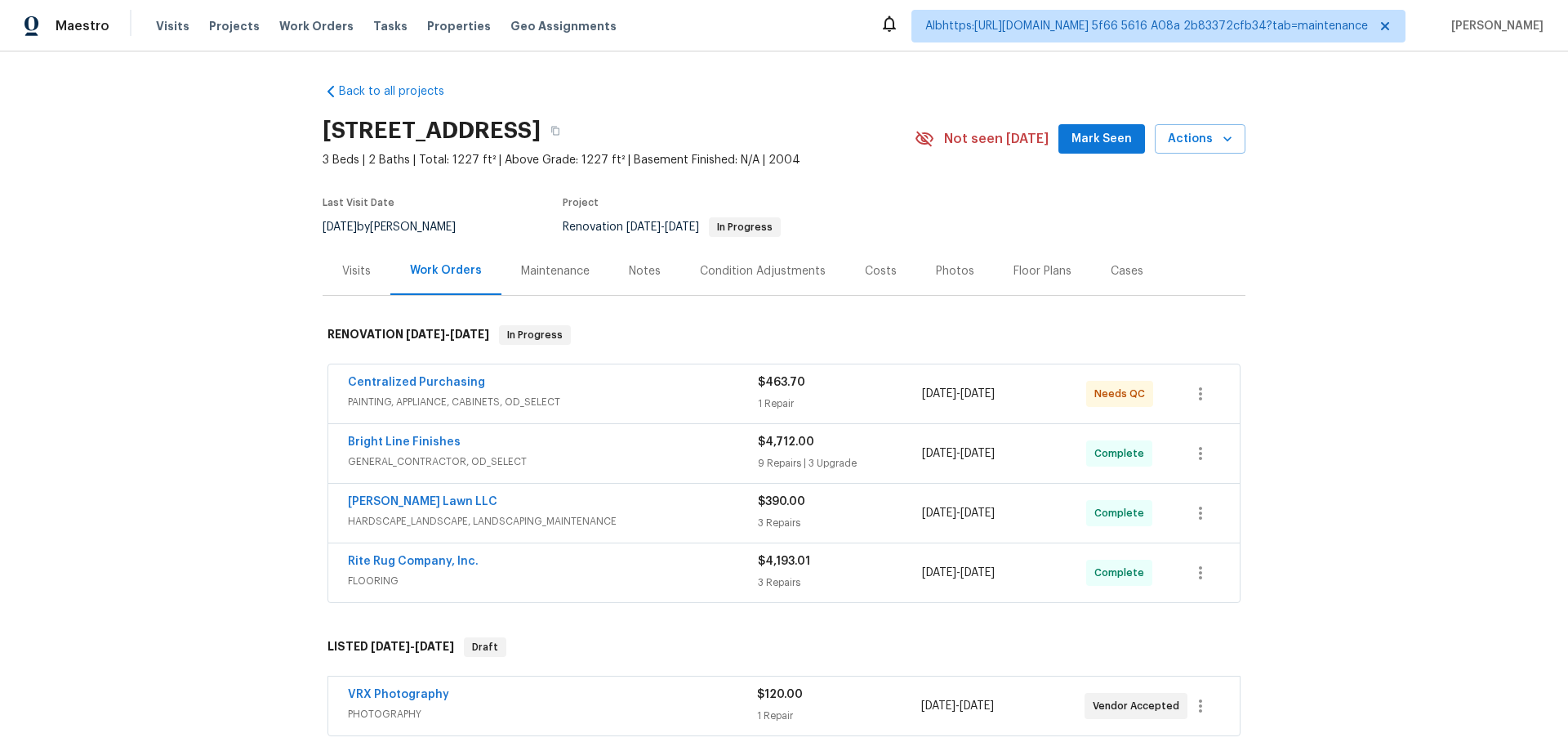
scroll to position [0, 0]
drag, startPoint x: 688, startPoint y: 418, endPoint x: 263, endPoint y: 399, distance: 425.4
click at [264, 399] on div "Back to all projects [STREET_ADDRESS] 3 Beds | 2 Baths | Total: 1227 ft² | Abov…" at bounding box center [784, 401] width 1568 height 699
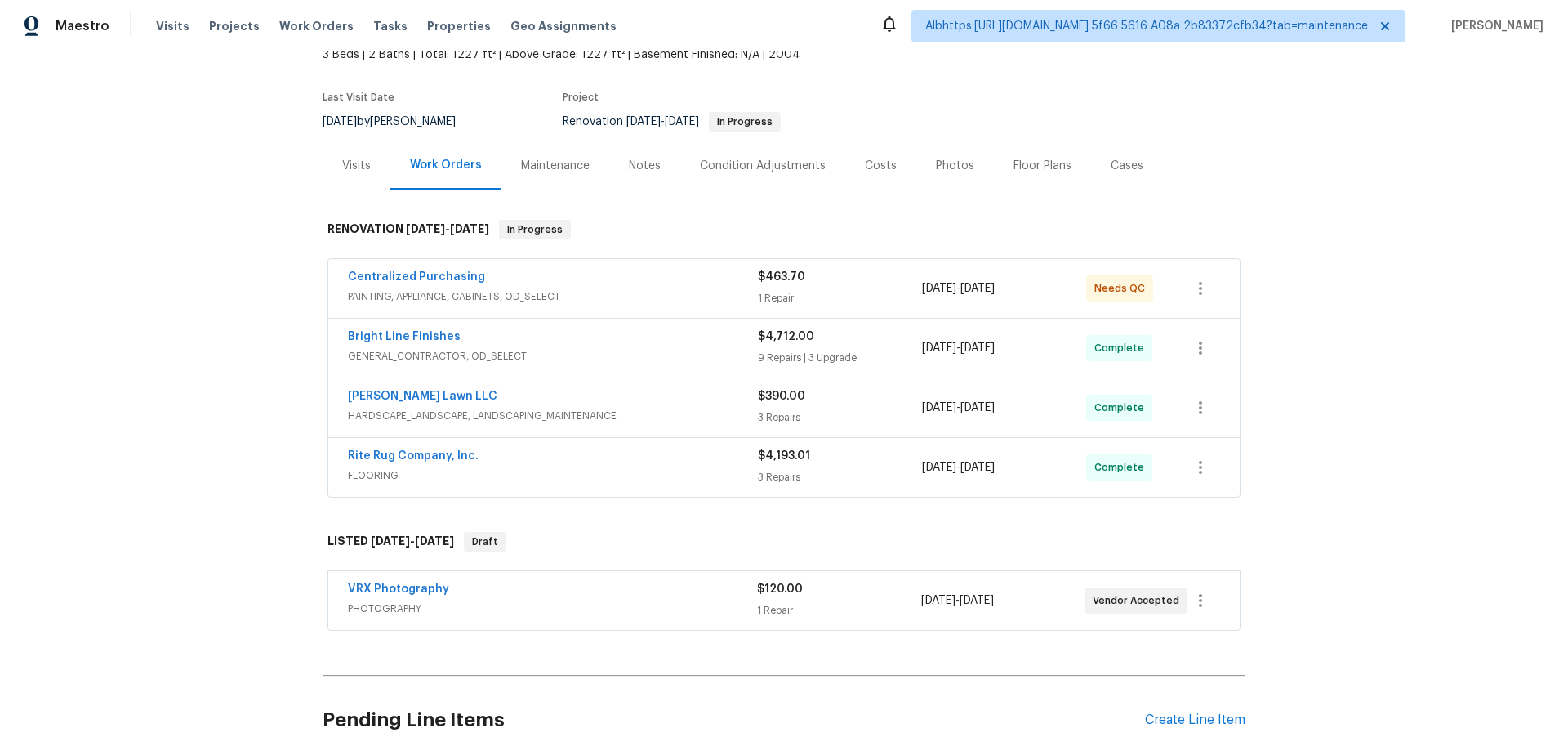
scroll to position [253, 0]
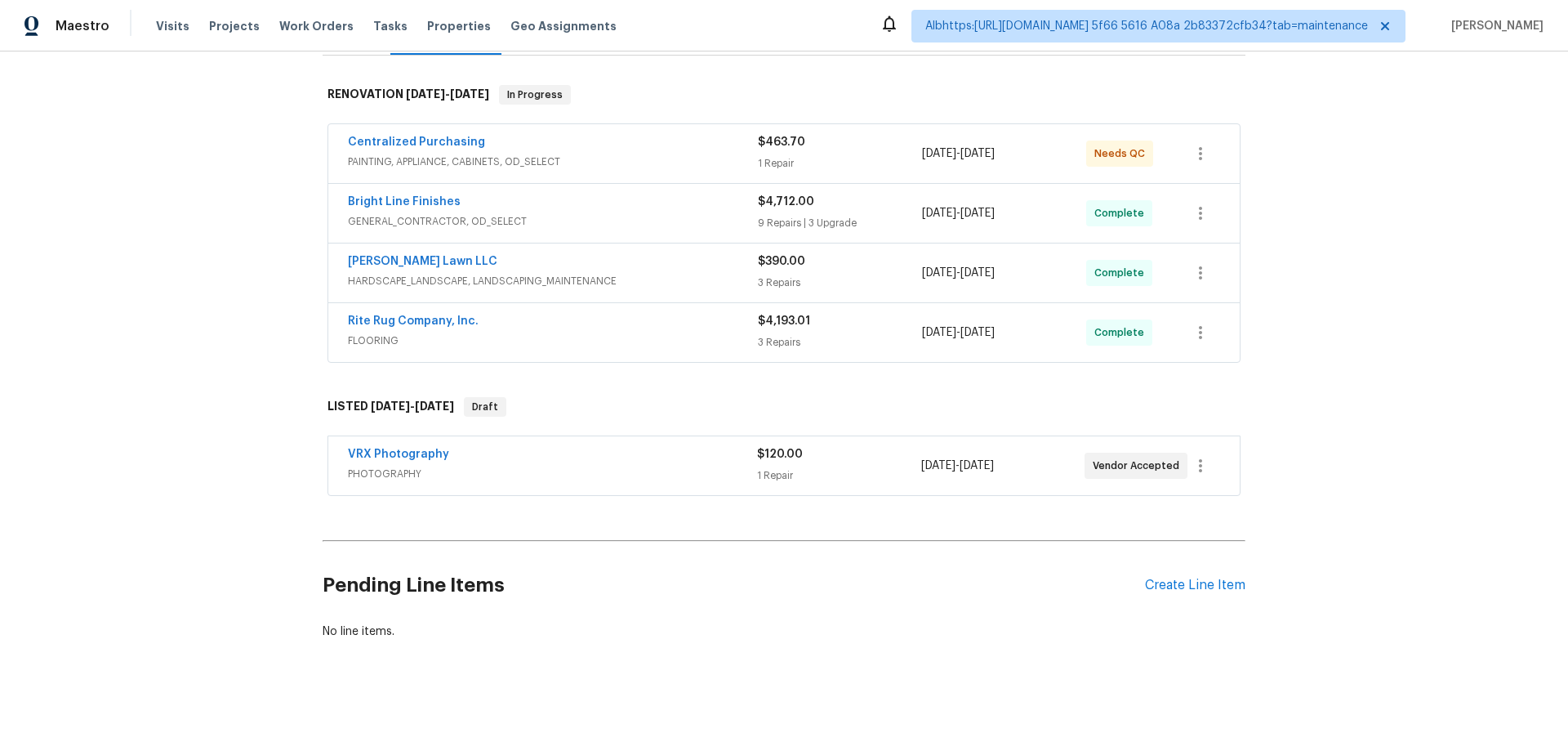
click at [179, 290] on div "Back to all projects 3972 Bannen Trail Dr, Canal Winchester, OH 43110 3 Beds | …" at bounding box center [784, 401] width 1568 height 699
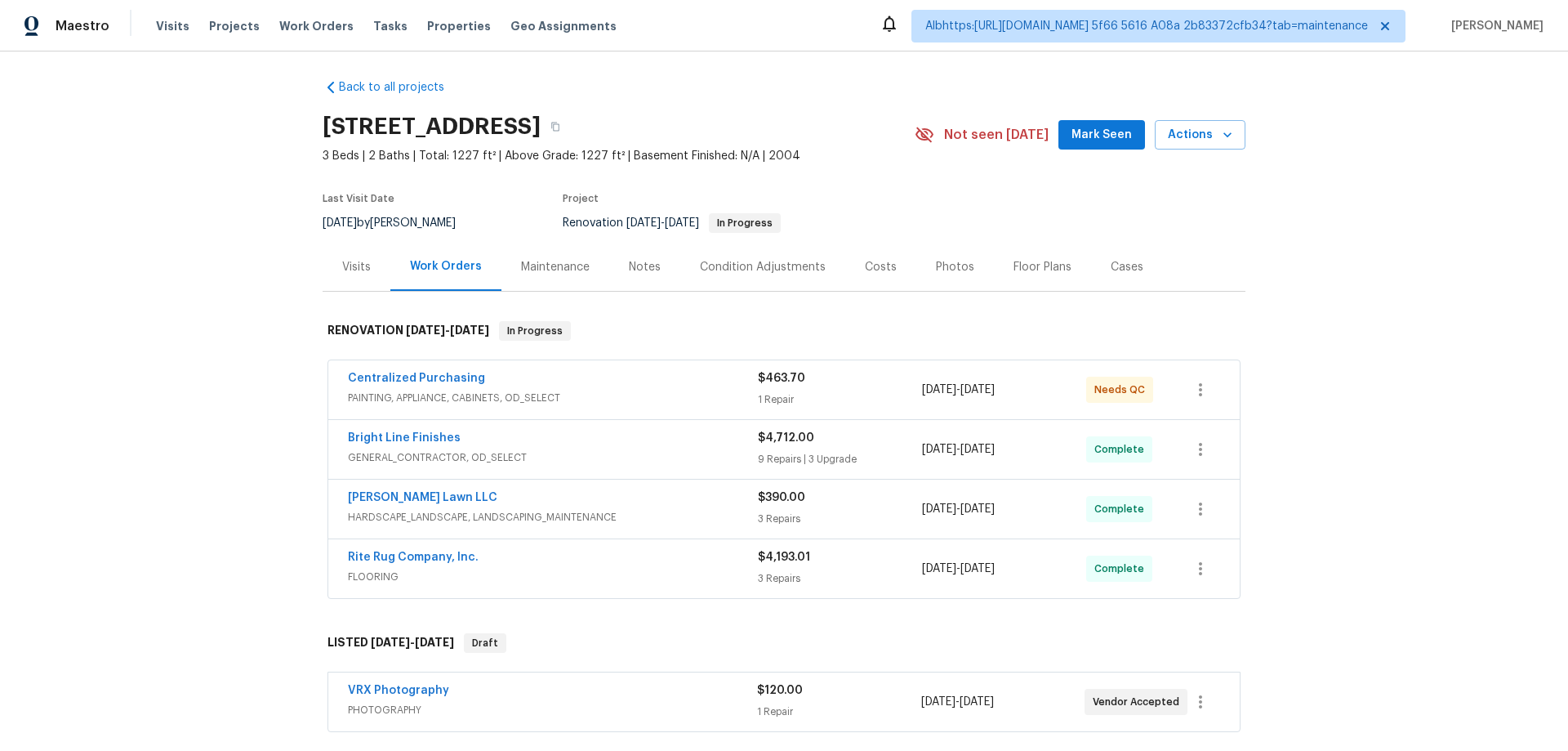
scroll to position [0, 0]
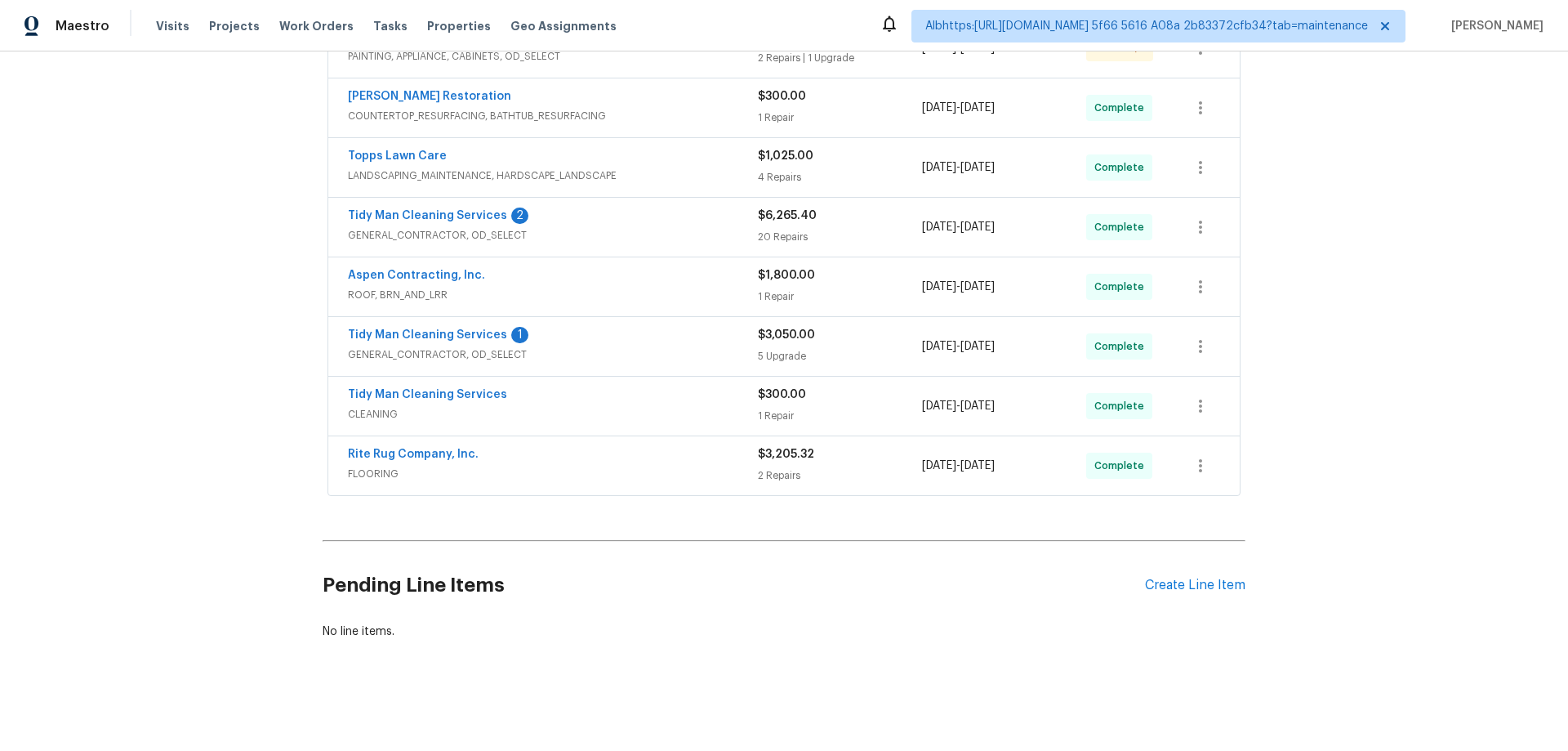
drag, startPoint x: 199, startPoint y: 241, endPoint x: 184, endPoint y: 249, distance: 17.0
click at [198, 241] on div "Back to all projects [STREET_ADDRESS] 4 Beds | 2 1/2 Baths | Total: 2128 ft² | …" at bounding box center [784, 401] width 1568 height 699
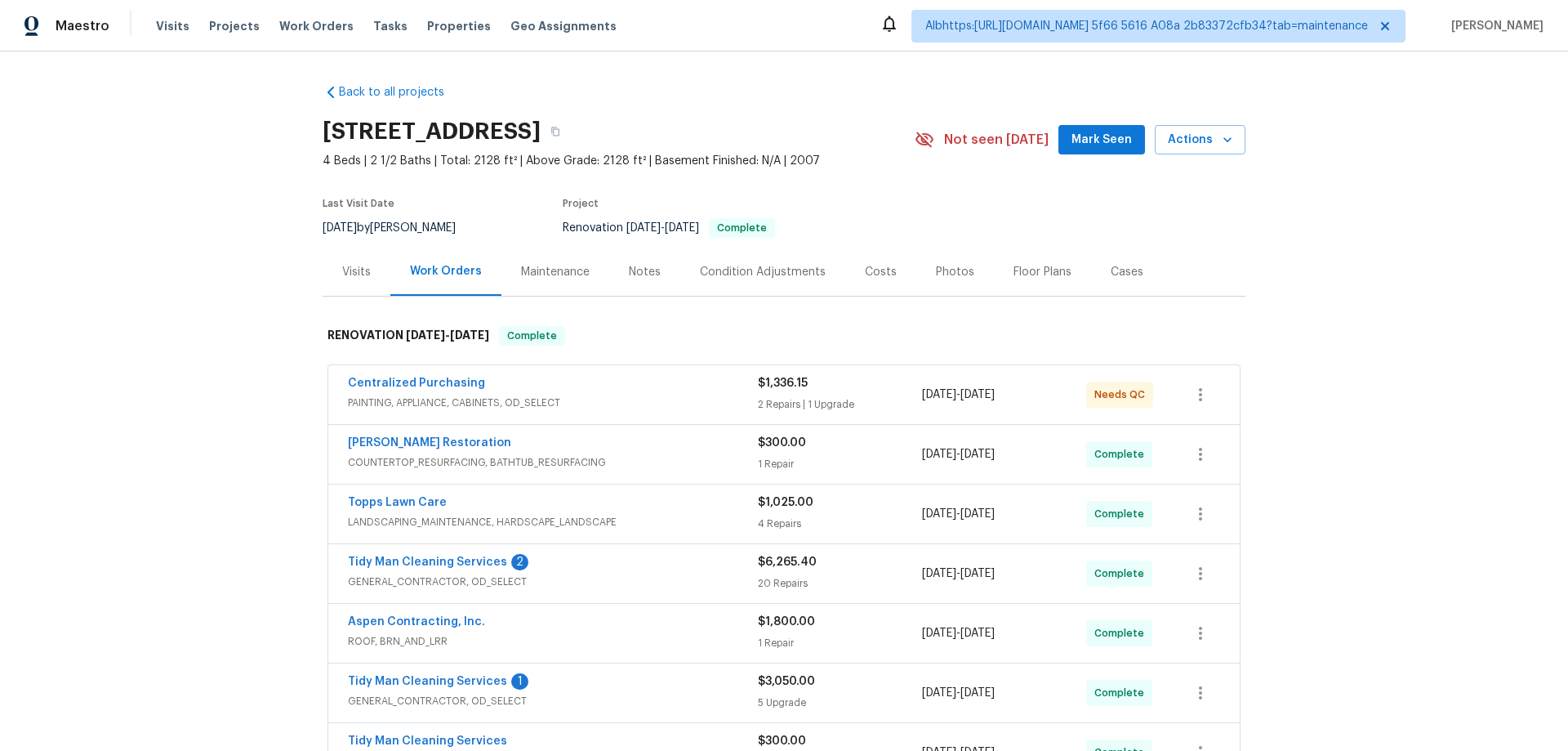
click at [230, 418] on div "Back to all projects [STREET_ADDRESS] 4 Beds | 2 1/2 Baths | Total: 2128 ft² | …" at bounding box center [784, 401] width 1568 height 699
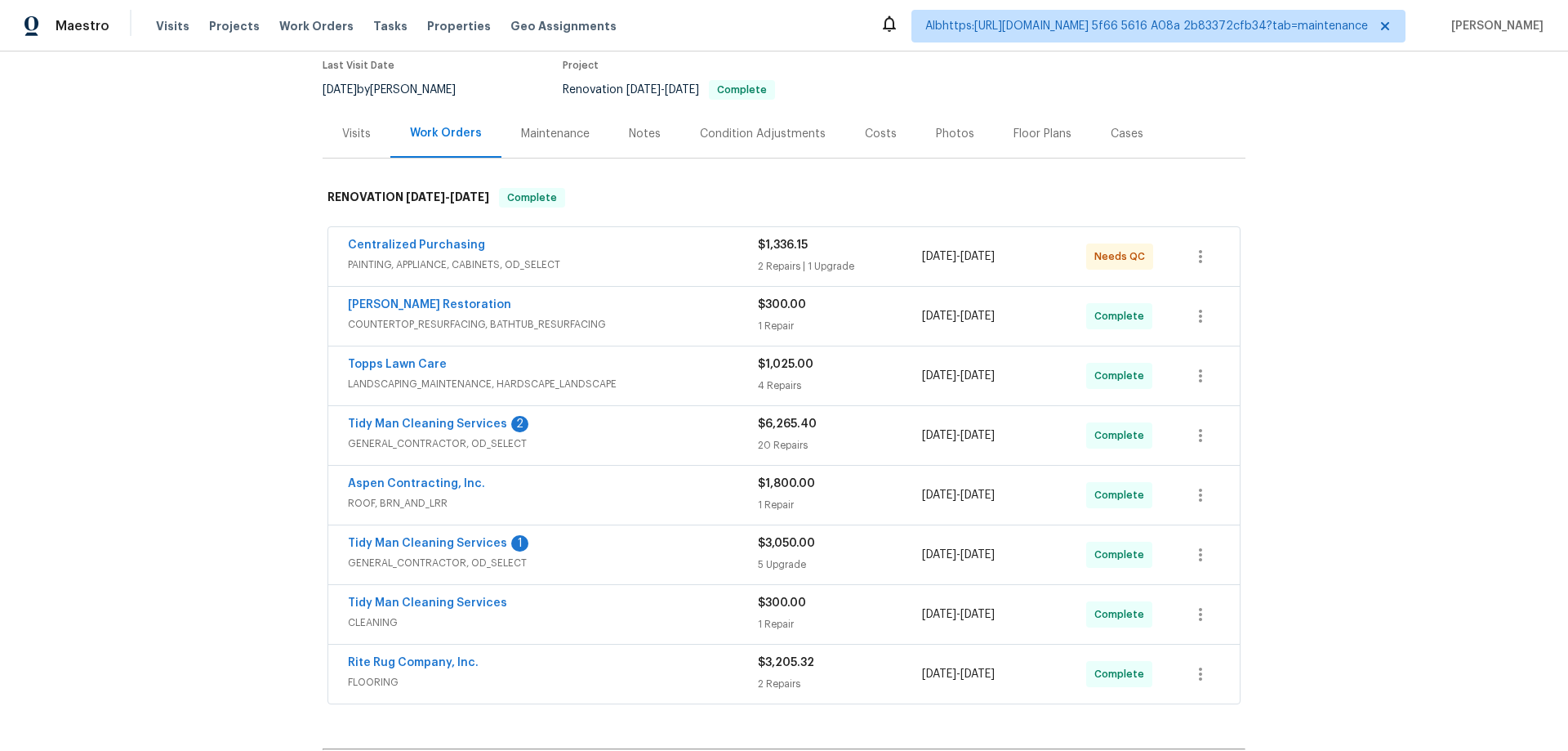
scroll to position [277, 0]
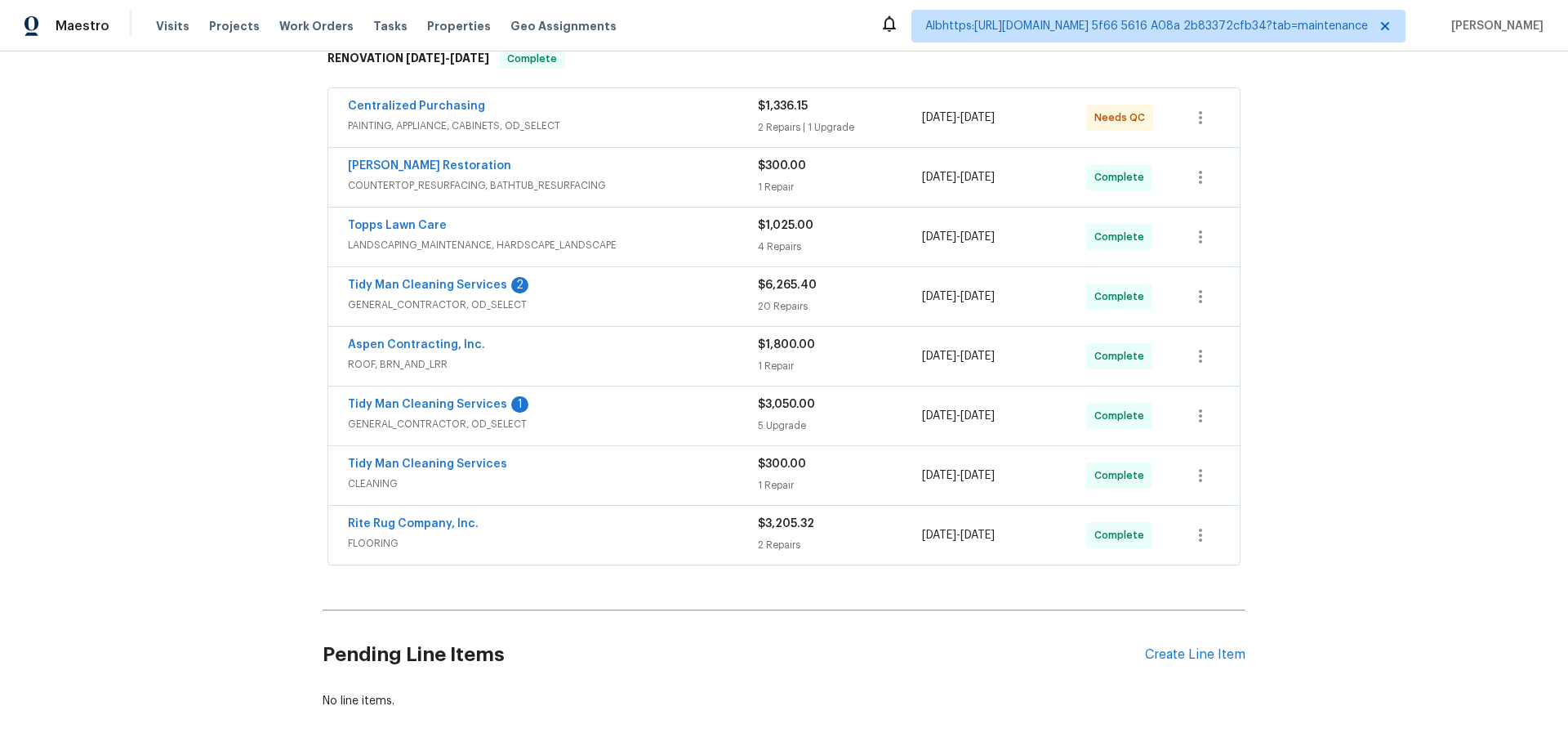
click at [259, 431] on div "Back to all projects [STREET_ADDRESS] 4 Beds | 2 1/2 Baths | Total: 2128 ft² | …" at bounding box center [784, 401] width 1568 height 699
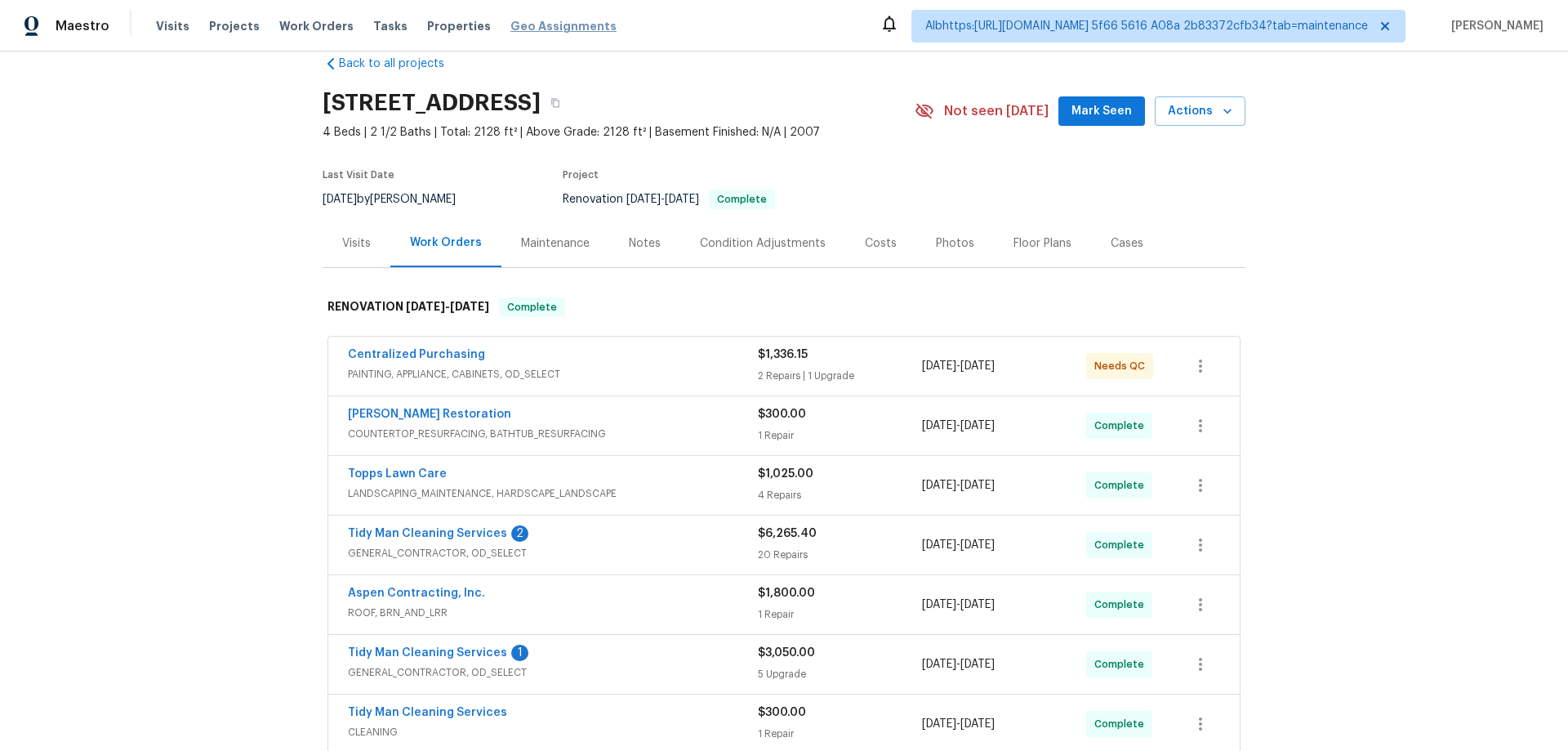
scroll to position [0, 0]
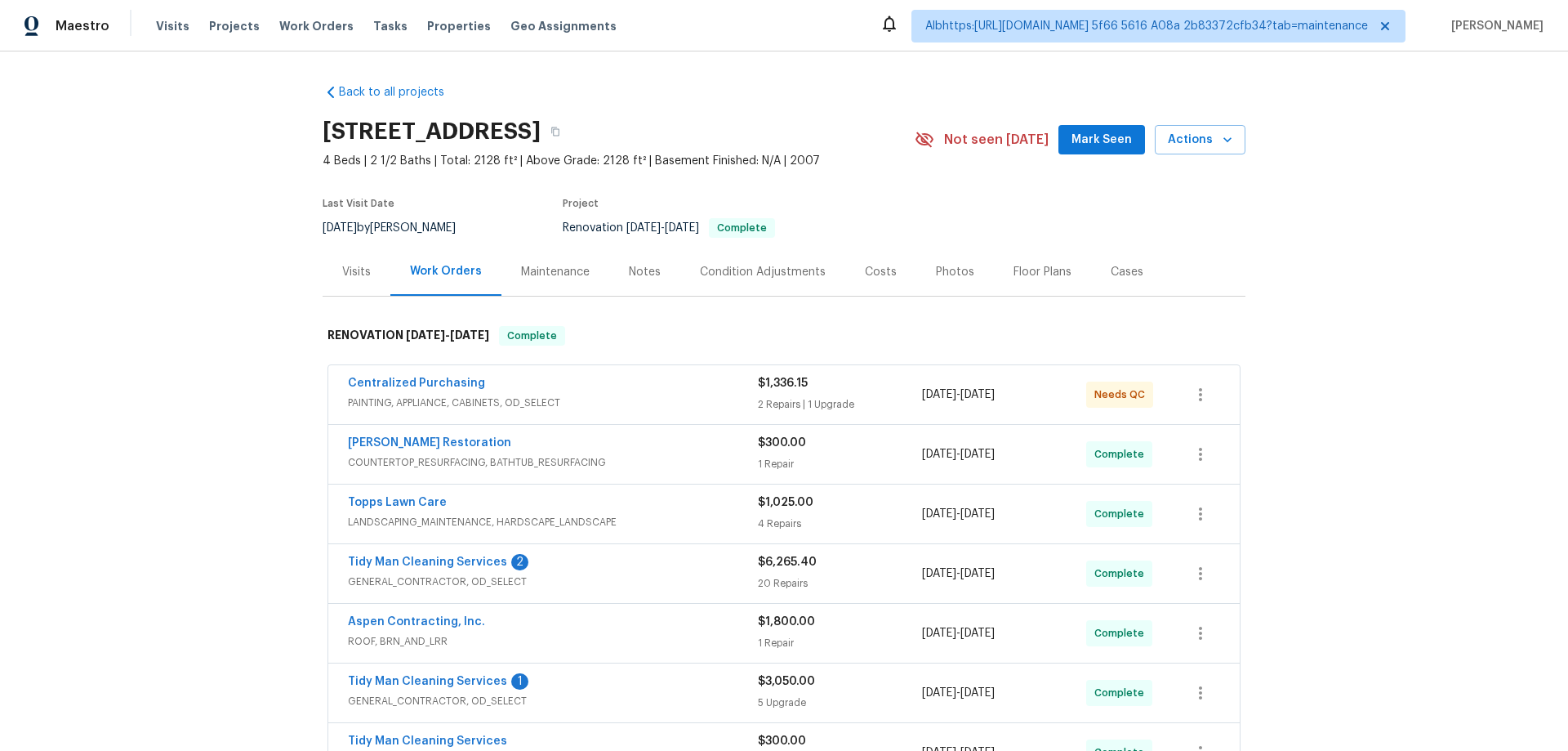
click at [253, 357] on div "Back to all projects [STREET_ADDRESS] 4 Beds | 2 1/2 Baths | Total: 2128 ft² | …" at bounding box center [784, 401] width 1568 height 699
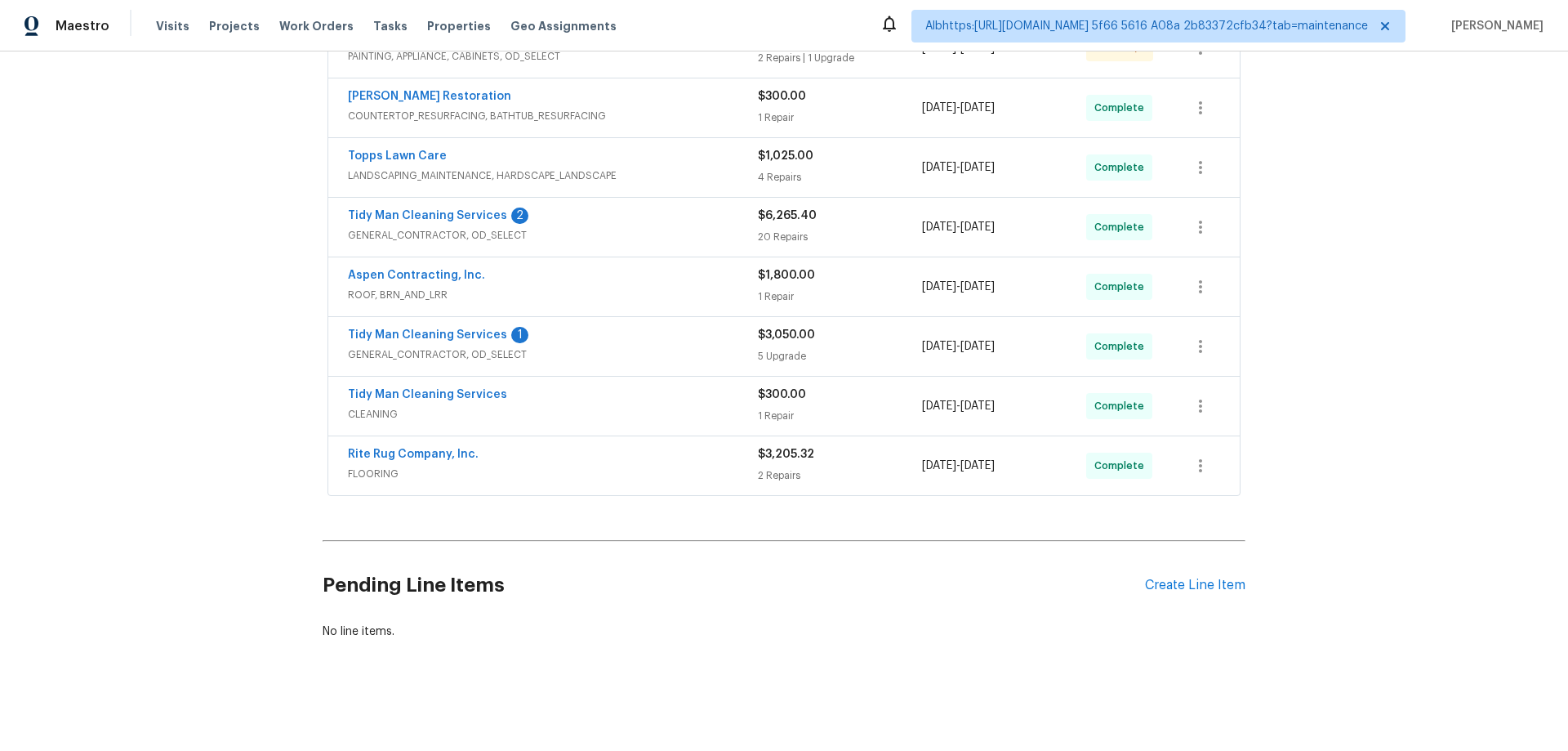
click at [196, 382] on div "Back to all projects [STREET_ADDRESS] 4 Beds | 2 1/2 Baths | Total: 2128 ft² | …" at bounding box center [784, 401] width 1568 height 699
click at [198, 452] on div "Back to all projects [STREET_ADDRESS] 4 Beds | 2 1/2 Baths | Total: 2128 ft² | …" at bounding box center [784, 401] width 1568 height 699
click at [224, 335] on div "Back to all projects [STREET_ADDRESS] 4 Beds | 2 1/2 Baths | Total: 2128 ft² | …" at bounding box center [784, 401] width 1568 height 699
